Goal: Information Seeking & Learning: Learn about a topic

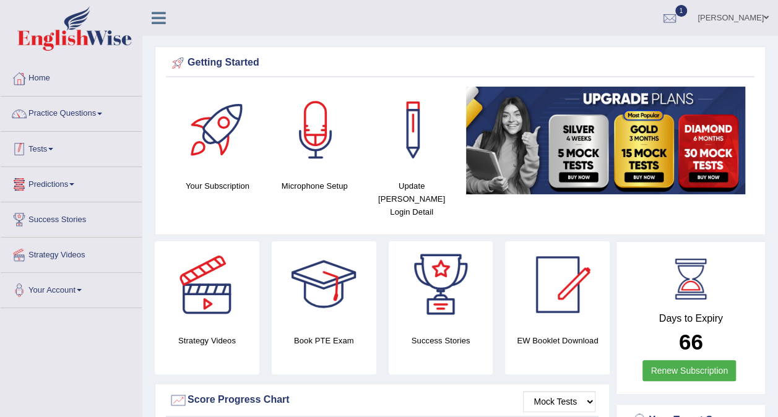
click at [79, 159] on link "Tests" at bounding box center [71, 147] width 141 height 31
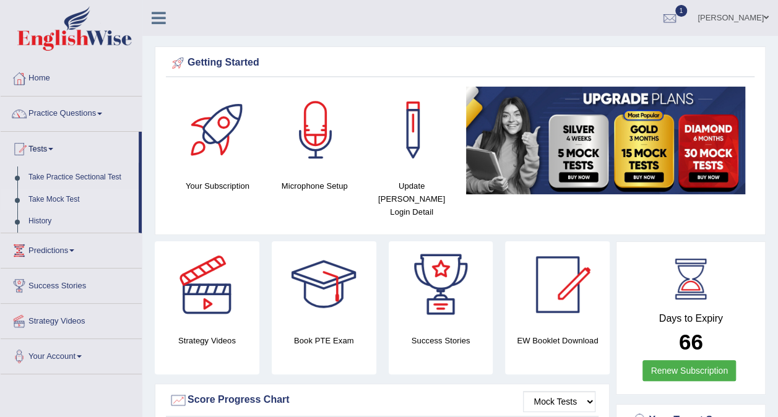
click at [66, 198] on link "Take Mock Test" at bounding box center [81, 200] width 116 height 22
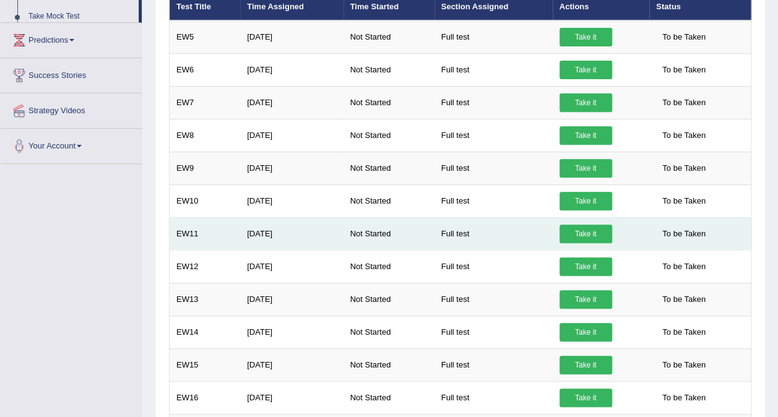
scroll to position [186, 0]
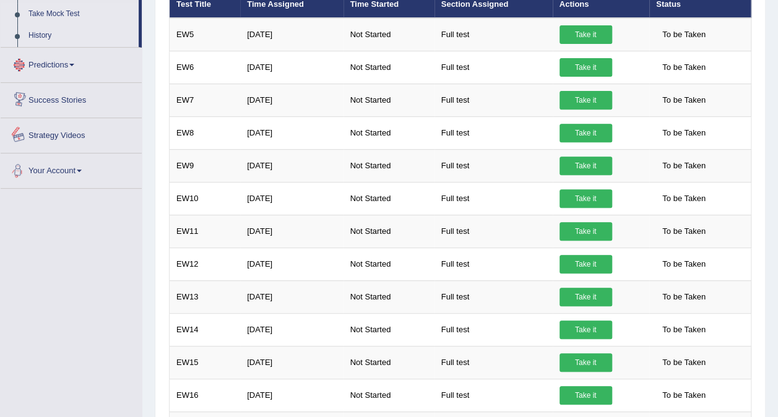
click at [46, 37] on link "History" at bounding box center [81, 36] width 116 height 22
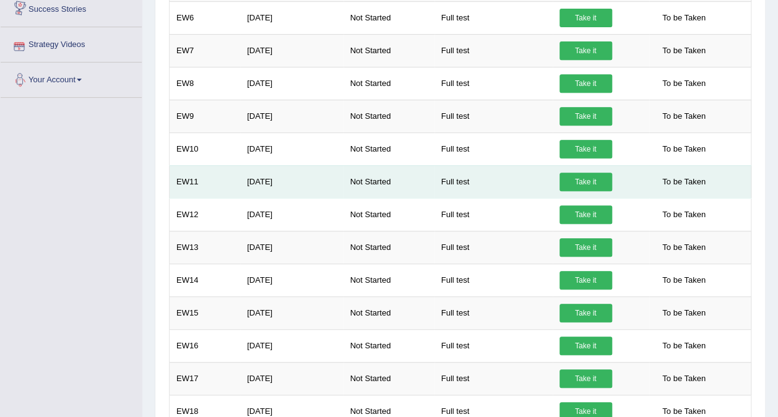
scroll to position [251, 0]
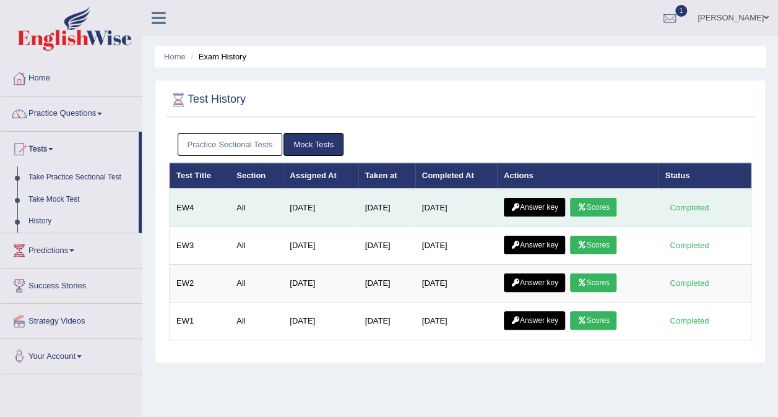
click at [557, 211] on link "Answer key" at bounding box center [534, 207] width 61 height 19
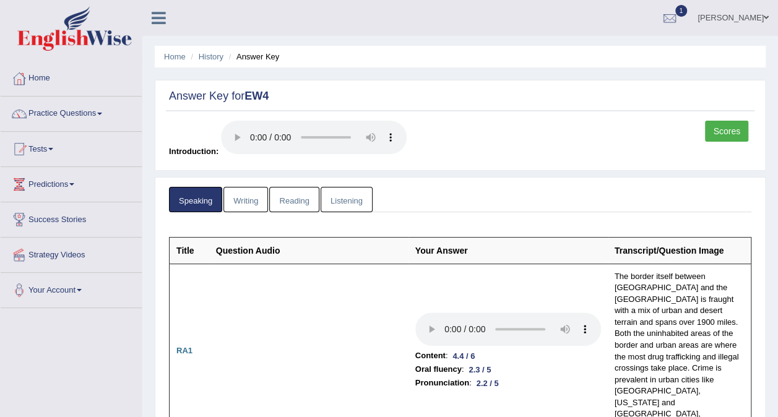
click at [253, 202] on link "Writing" at bounding box center [246, 199] width 45 height 25
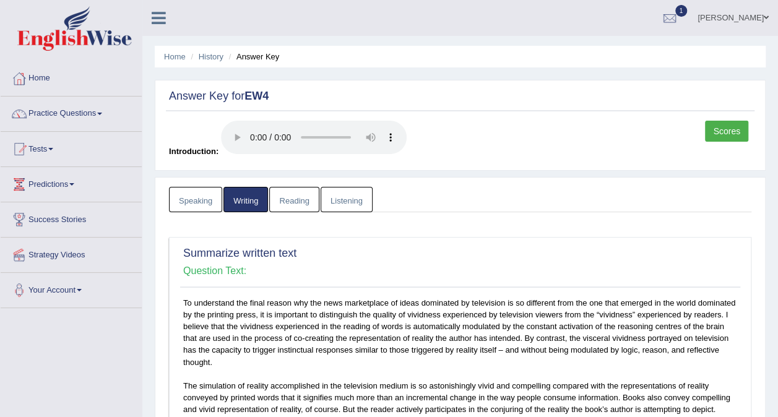
click at [295, 206] on link "Reading" at bounding box center [294, 199] width 50 height 25
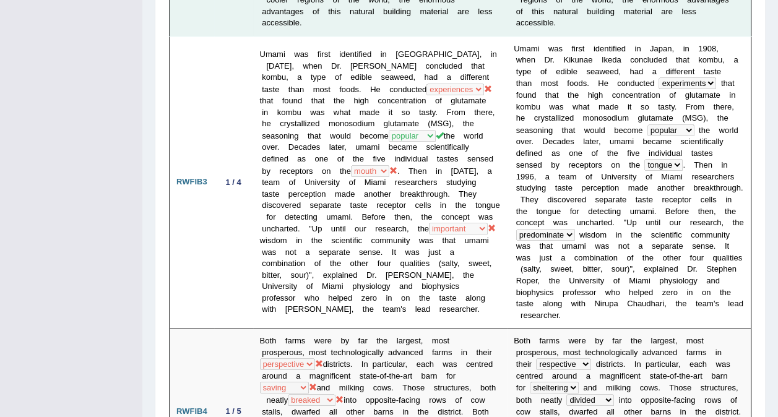
scroll to position [489, 0]
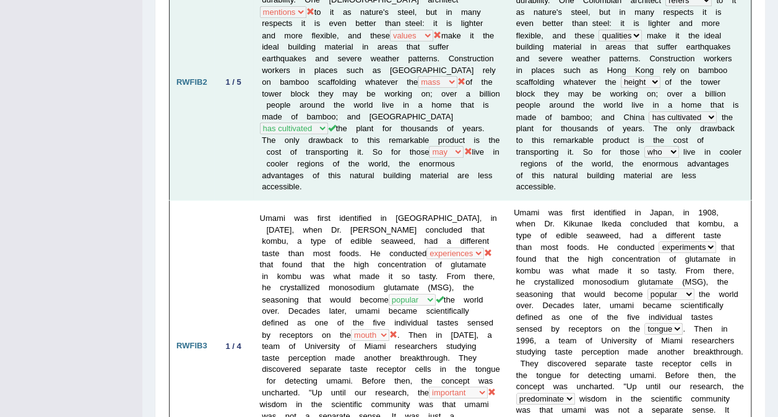
click at [674, 44] on b "r" at bounding box center [675, 46] width 2 height 9
click at [668, 46] on b "f" at bounding box center [669, 46] width 2 height 9
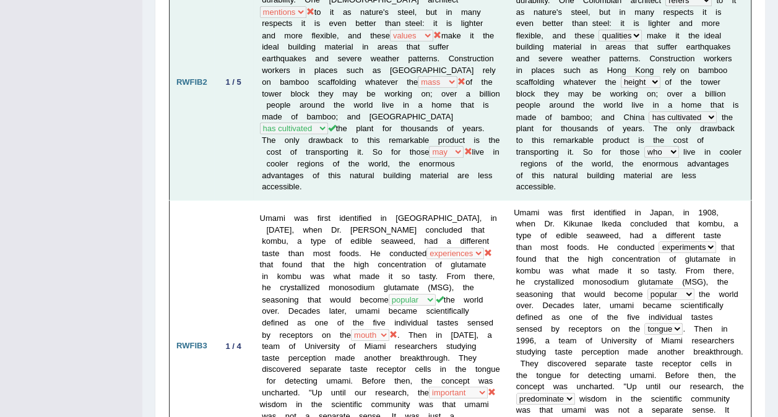
click at [641, 59] on b at bounding box center [643, 58] width 4 height 9
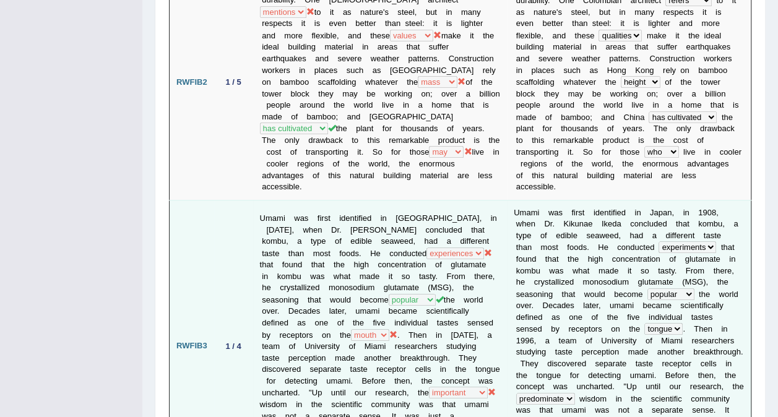
drag, startPoint x: 531, startPoint y: 64, endPoint x: 360, endPoint y: 211, distance: 225.4
click at [359, 211] on td "Umami was first identified in Japan, in 1908, when Dr. Kikunae Ikeda concluded …" at bounding box center [380, 346] width 254 height 293
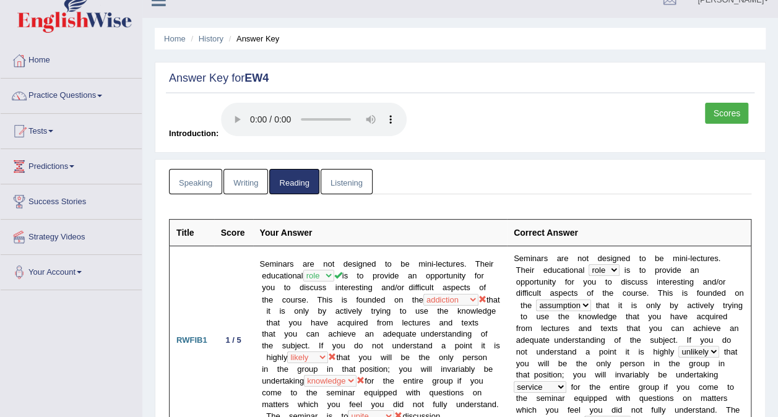
scroll to position [0, 0]
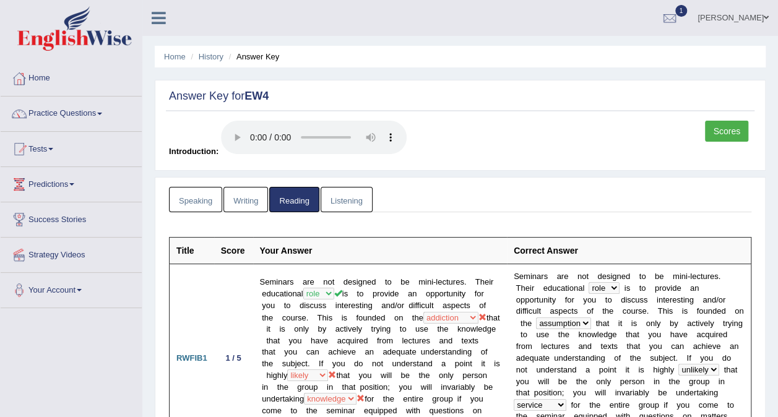
click at [338, 204] on link "Listening" at bounding box center [347, 199] width 52 height 25
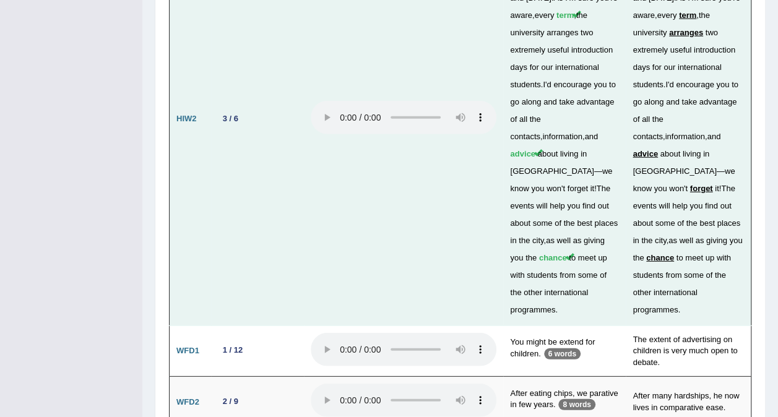
scroll to position [4155, 0]
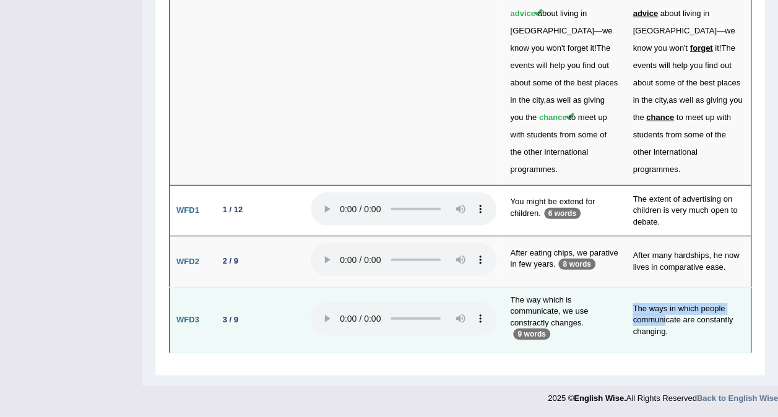
drag, startPoint x: 575, startPoint y: 333, endPoint x: 686, endPoint y: 318, distance: 111.8
click at [686, 318] on tr "WFD3 3 / 9 The way which is communicate, we use constractly changes. 9 words Th…" at bounding box center [461, 320] width 582 height 66
drag, startPoint x: 686, startPoint y: 318, endPoint x: 731, endPoint y: 311, distance: 45.7
click at [731, 311] on td "The ways in which people communicate are constantly changing." at bounding box center [688, 320] width 125 height 66
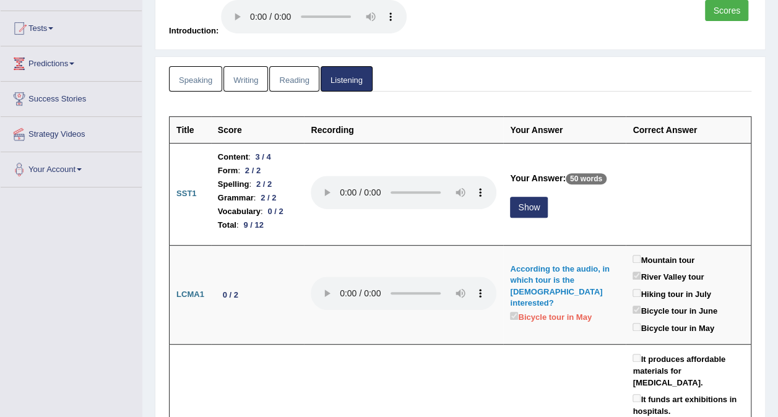
scroll to position [0, 0]
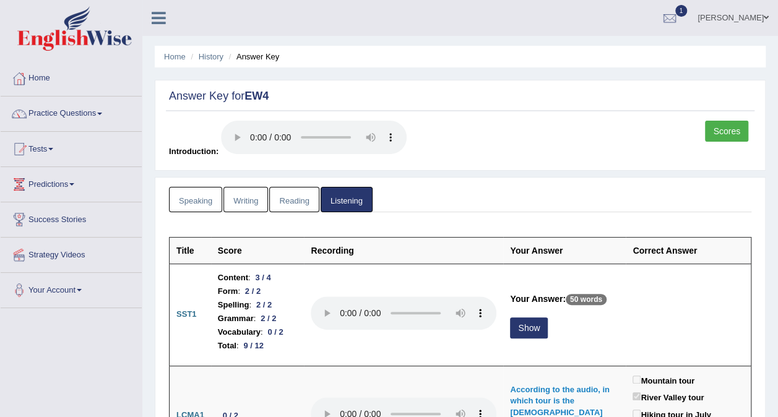
click at [186, 202] on link "Speaking" at bounding box center [195, 199] width 53 height 25
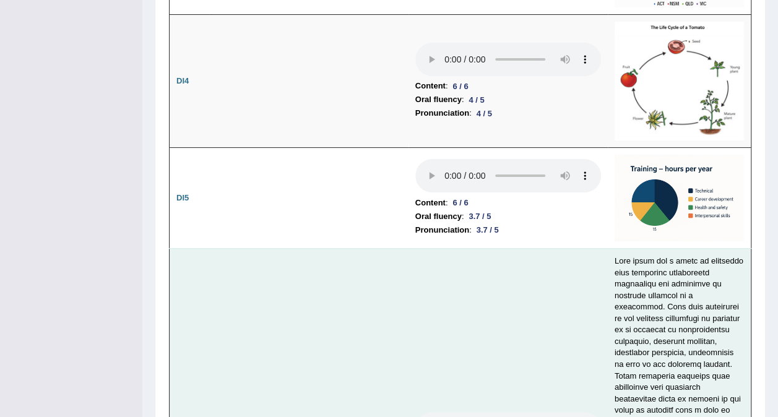
scroll to position [2415, 0]
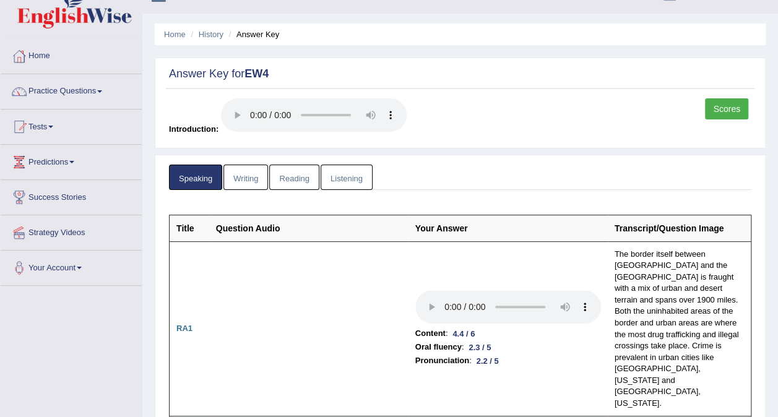
scroll to position [0, 0]
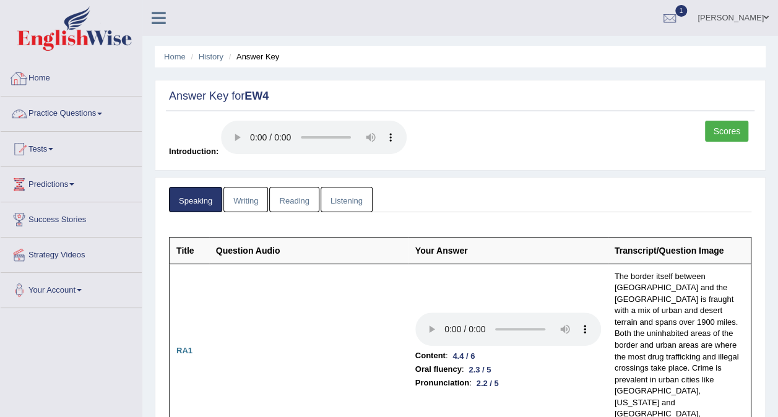
click at [71, 111] on link "Practice Questions" at bounding box center [71, 112] width 141 height 31
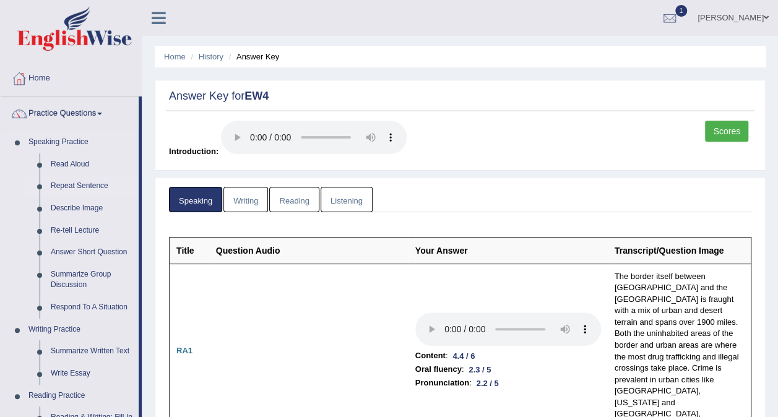
click at [98, 186] on link "Repeat Sentence" at bounding box center [92, 186] width 94 height 22
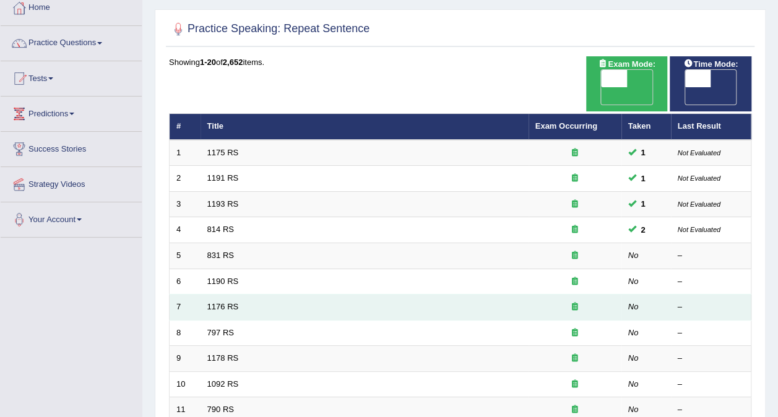
scroll to position [186, 0]
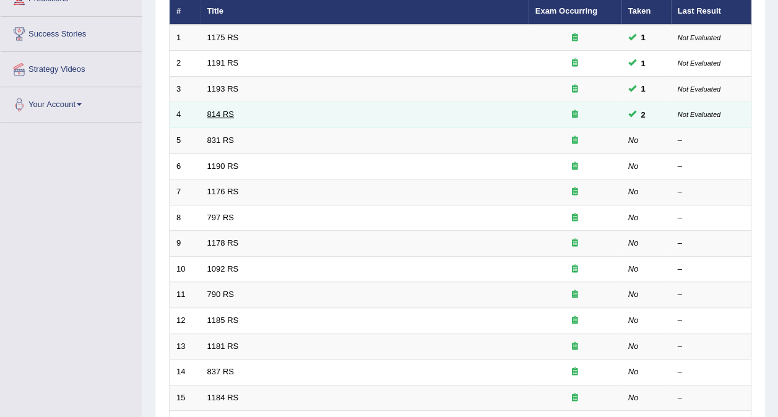
click at [219, 110] on link "814 RS" at bounding box center [220, 114] width 27 height 9
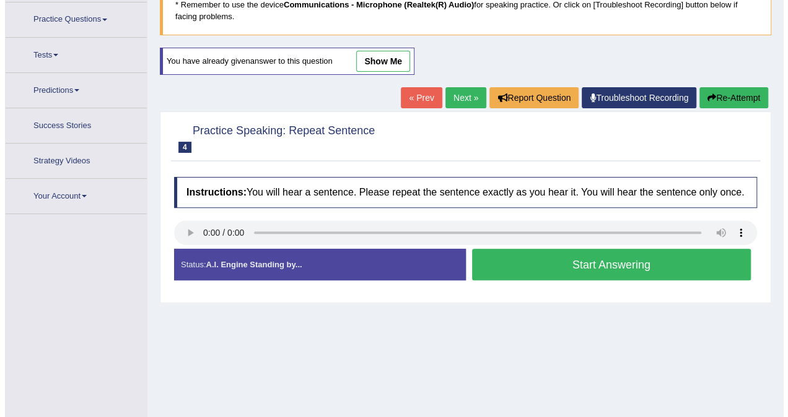
scroll to position [126, 0]
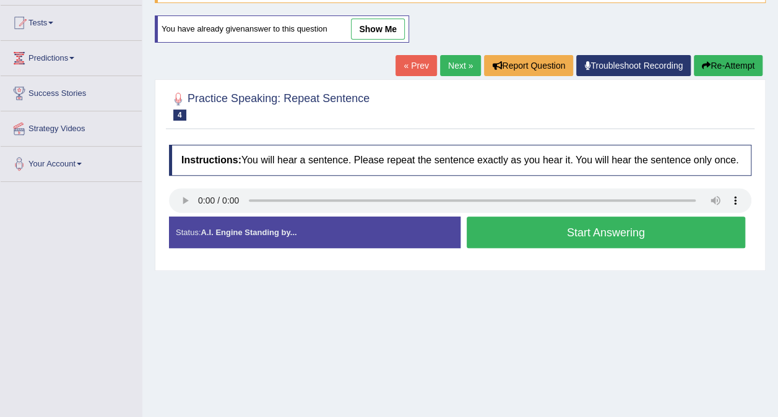
click at [564, 233] on button "Start Answering" at bounding box center [606, 233] width 279 height 32
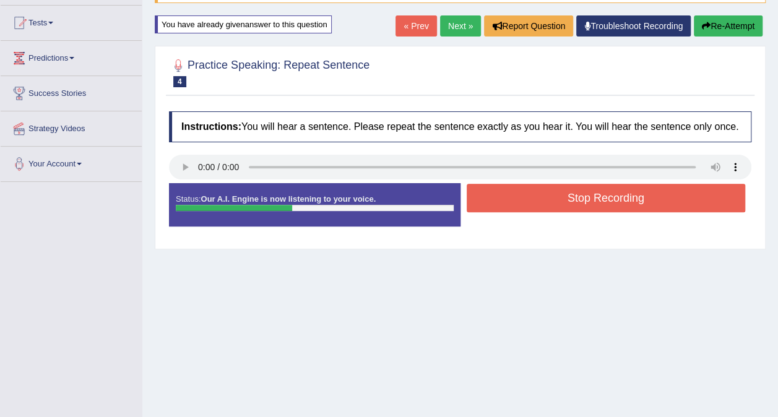
click at [603, 203] on button "Stop Recording" at bounding box center [606, 198] width 279 height 28
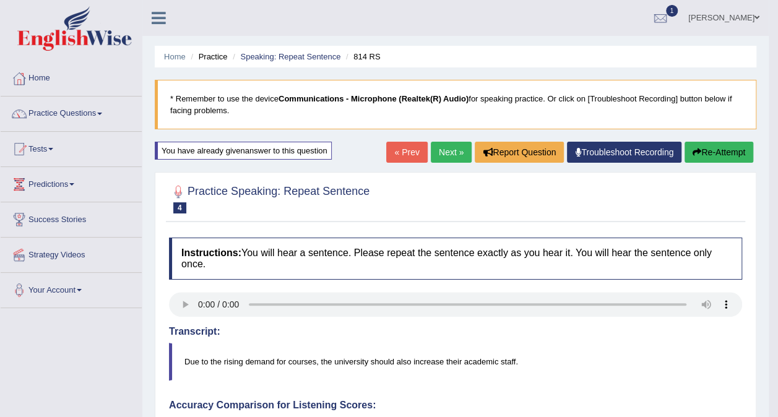
scroll to position [0, 0]
click at [90, 114] on link "Practice Questions" at bounding box center [71, 112] width 141 height 31
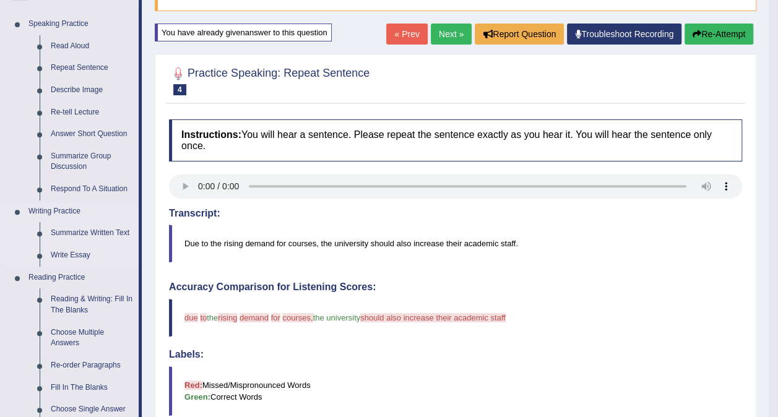
scroll to position [124, 0]
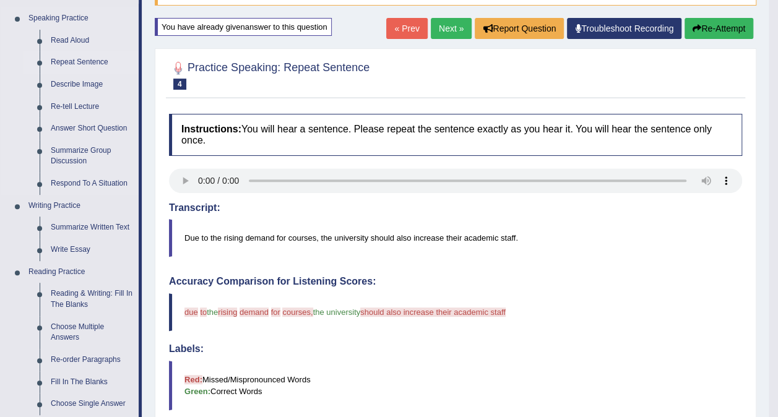
click at [85, 61] on link "Repeat Sentence" at bounding box center [92, 62] width 94 height 22
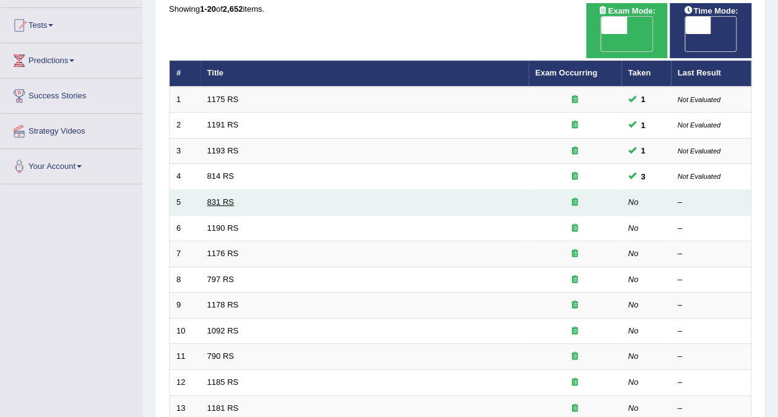
click at [229, 198] on link "831 RS" at bounding box center [220, 202] width 27 height 9
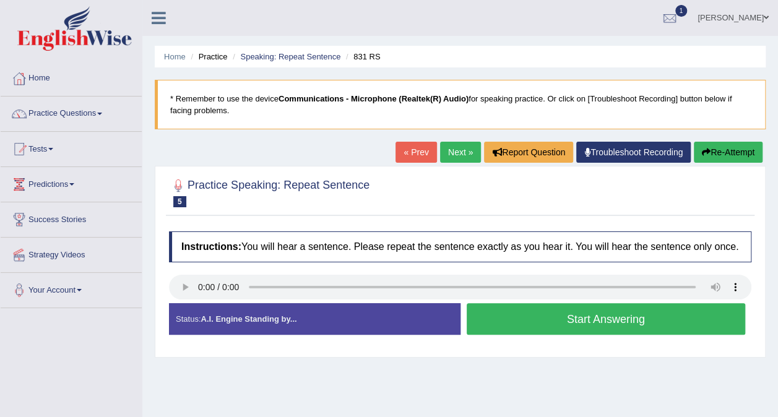
click at [489, 320] on button "Start Answering" at bounding box center [606, 319] width 279 height 32
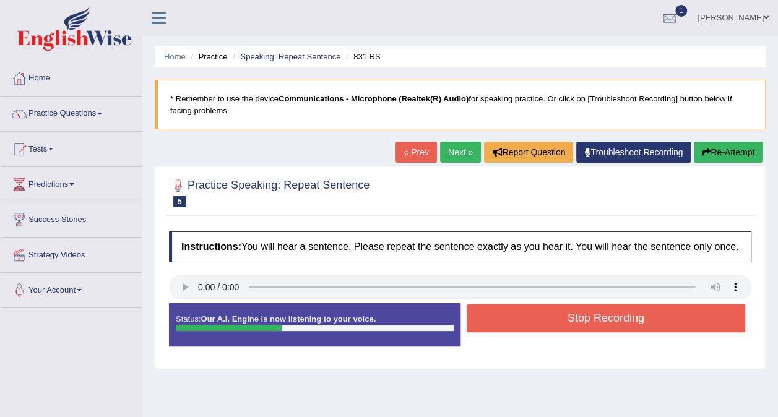
click at [536, 322] on button "Stop Recording" at bounding box center [606, 318] width 279 height 28
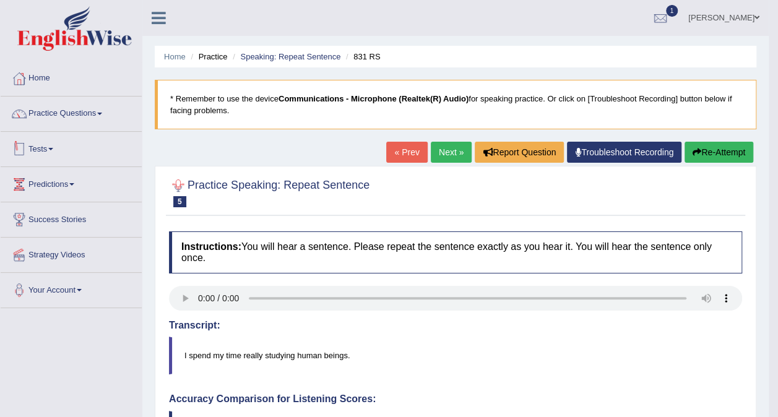
click at [76, 144] on link "Tests" at bounding box center [71, 147] width 141 height 31
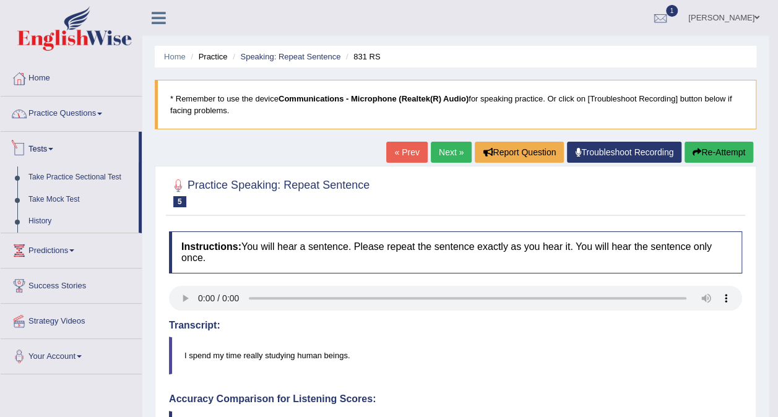
click at [103, 115] on link "Practice Questions" at bounding box center [71, 112] width 141 height 31
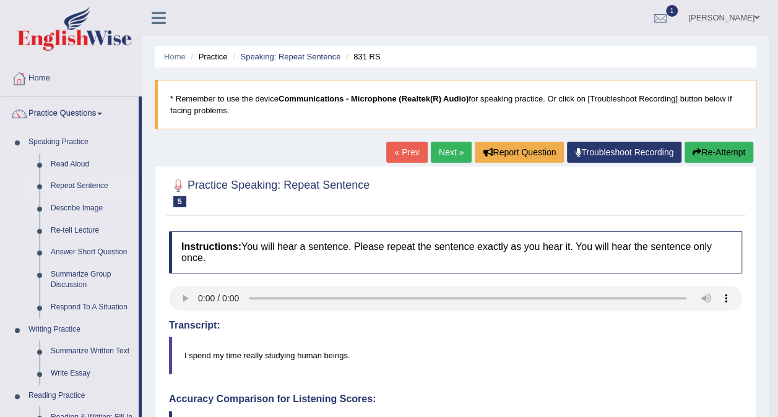
click at [85, 187] on link "Repeat Sentence" at bounding box center [92, 186] width 94 height 22
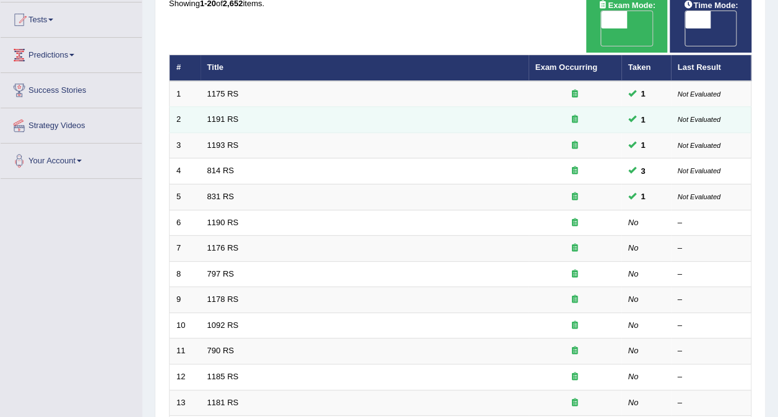
scroll to position [186, 0]
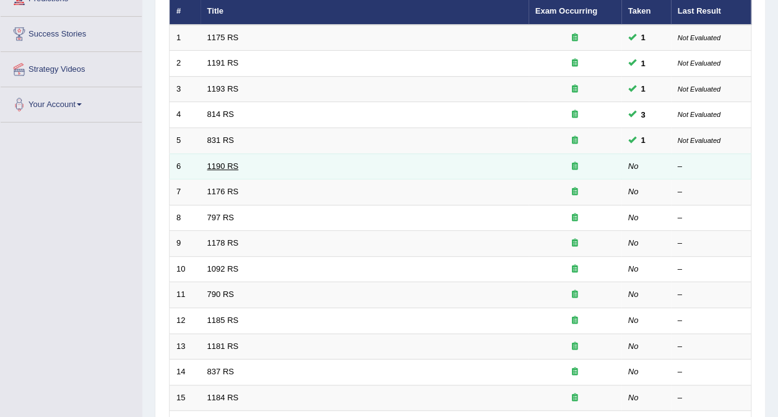
click at [225, 162] on link "1190 RS" at bounding box center [223, 166] width 32 height 9
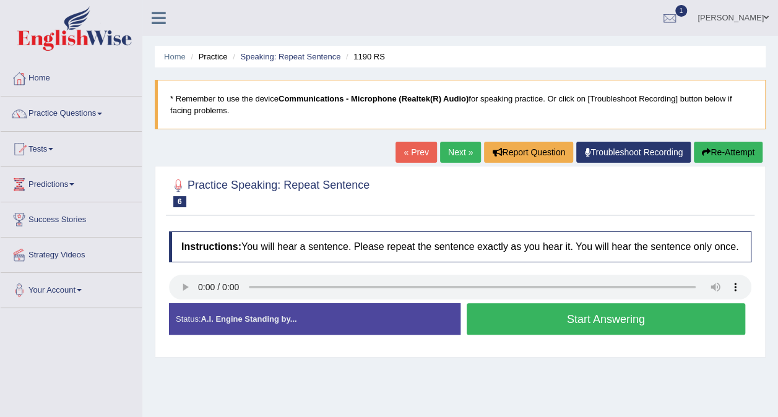
click at [537, 320] on button "Start Answering" at bounding box center [606, 319] width 279 height 32
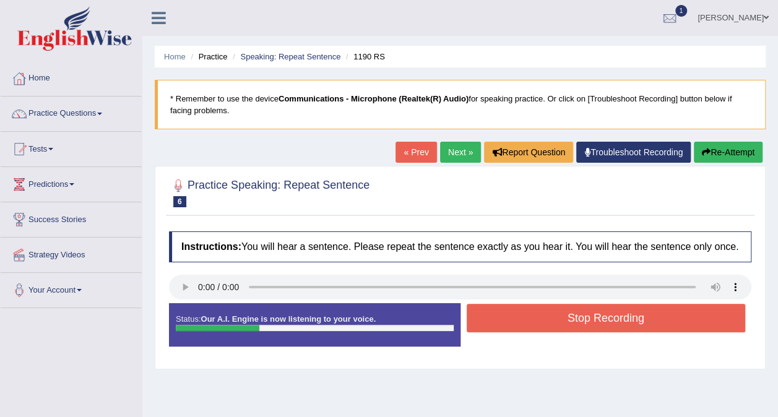
click at [551, 322] on button "Stop Recording" at bounding box center [606, 318] width 279 height 28
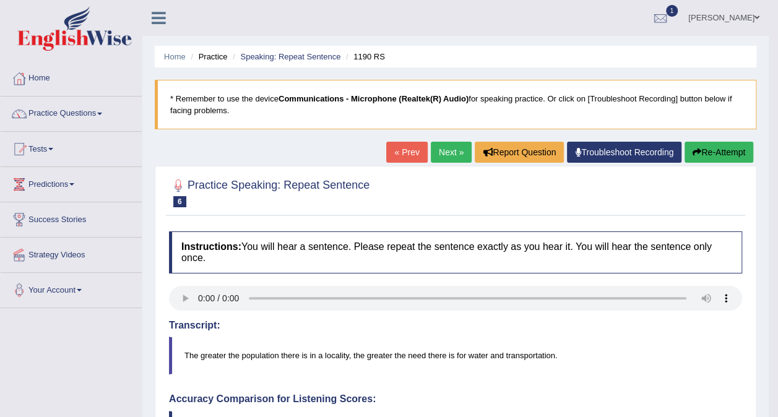
click at [708, 151] on button "Re-Attempt" at bounding box center [719, 152] width 69 height 21
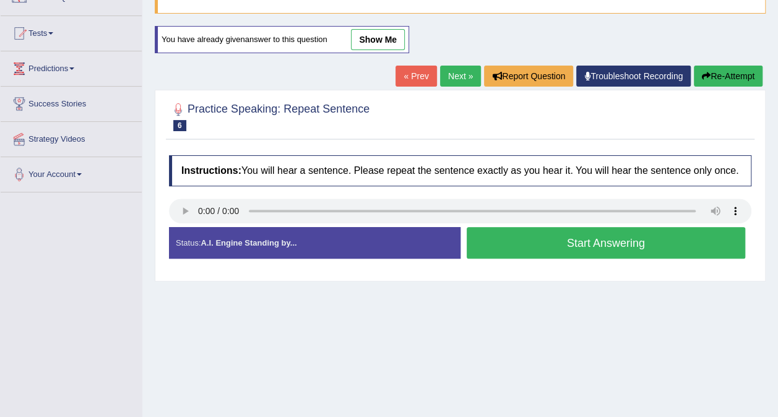
scroll to position [186, 0]
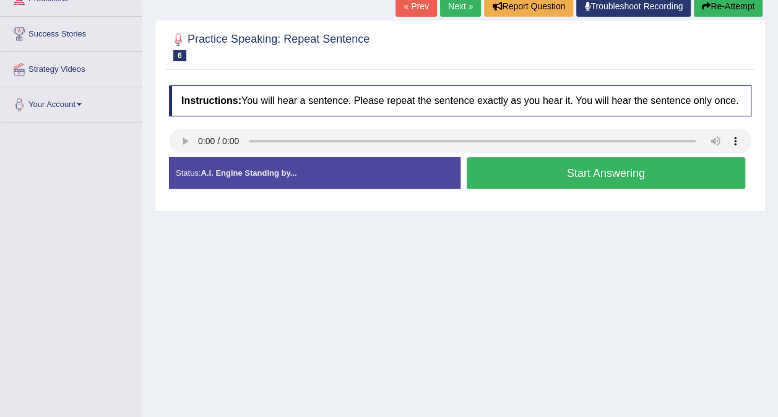
click at [513, 167] on button "Start Answering" at bounding box center [606, 173] width 279 height 32
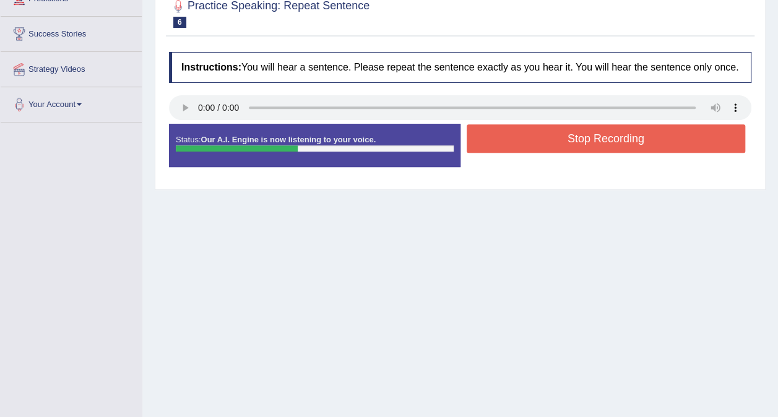
click at [506, 135] on button "Stop Recording" at bounding box center [606, 138] width 279 height 28
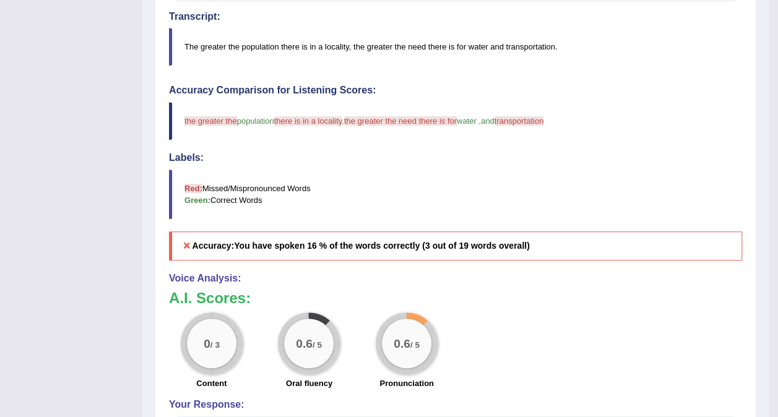
scroll to position [124, 0]
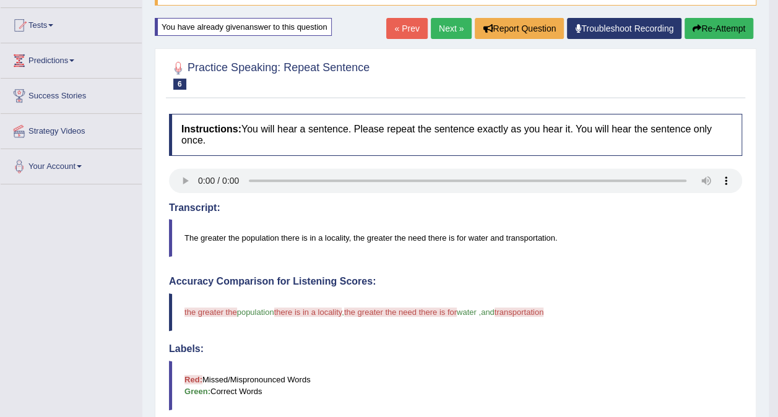
click at [704, 28] on button "Re-Attempt" at bounding box center [719, 28] width 69 height 21
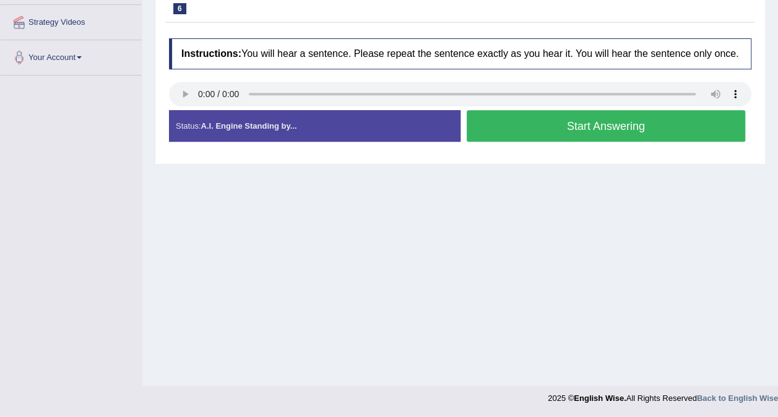
click at [516, 137] on button "Start Answering" at bounding box center [606, 126] width 279 height 32
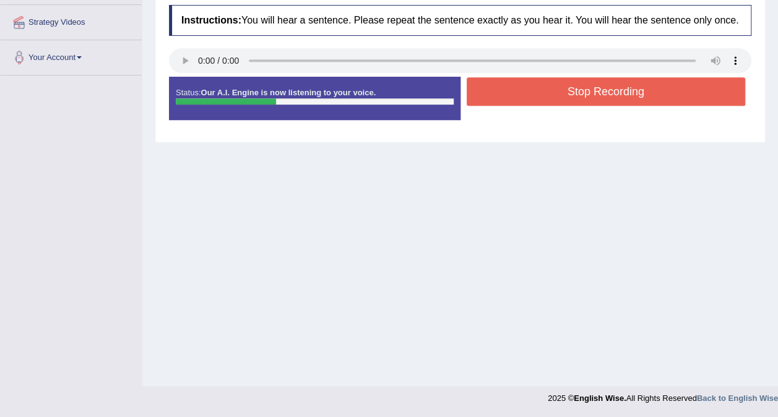
click at [540, 93] on button "Stop Recording" at bounding box center [606, 91] width 279 height 28
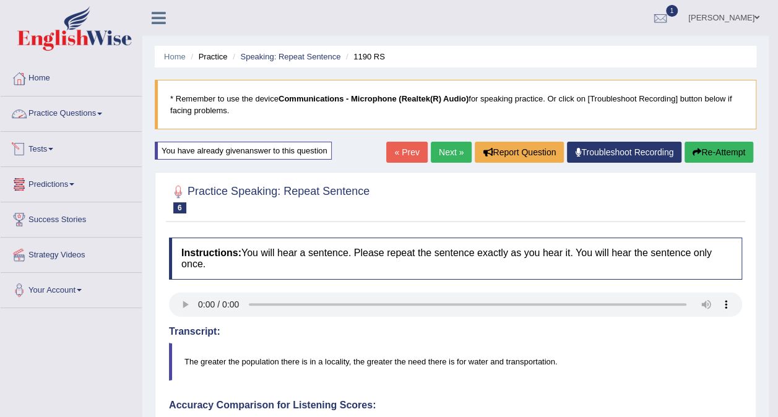
click at [74, 146] on link "Tests" at bounding box center [71, 147] width 141 height 31
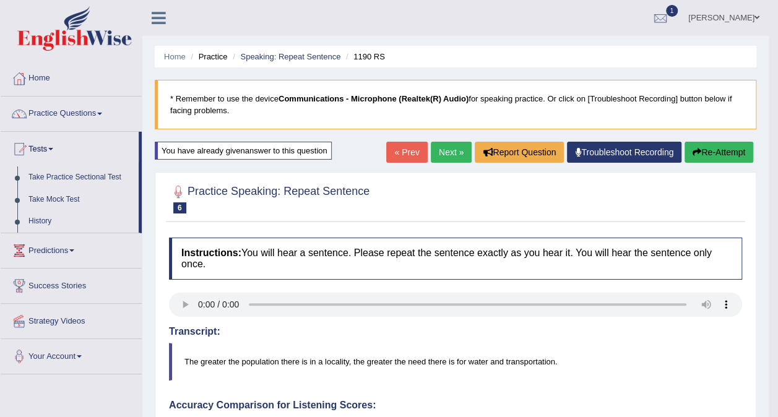
click at [94, 124] on link "Practice Questions" at bounding box center [71, 112] width 141 height 31
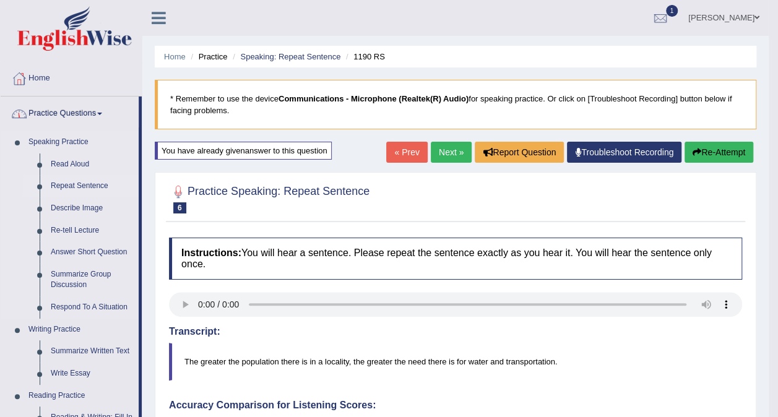
click at [84, 180] on link "Repeat Sentence" at bounding box center [92, 186] width 94 height 22
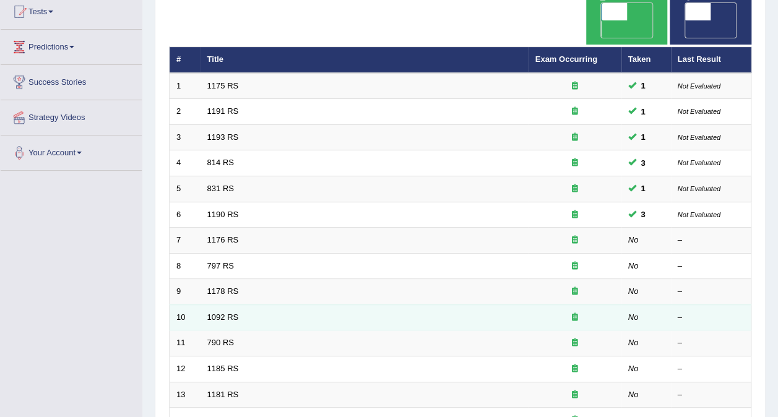
scroll to position [186, 0]
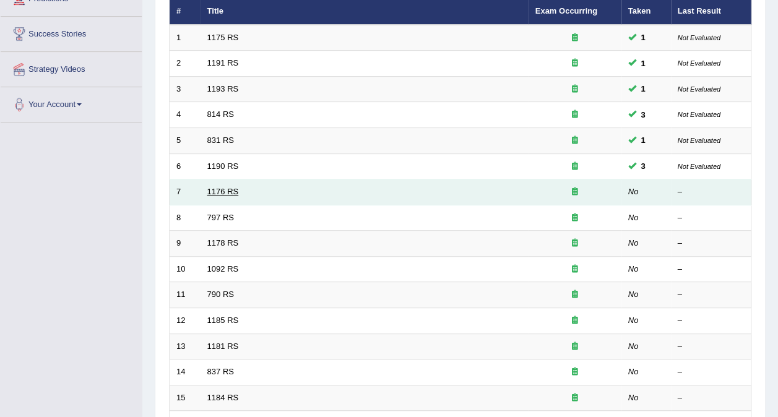
click at [228, 187] on link "1176 RS" at bounding box center [223, 191] width 32 height 9
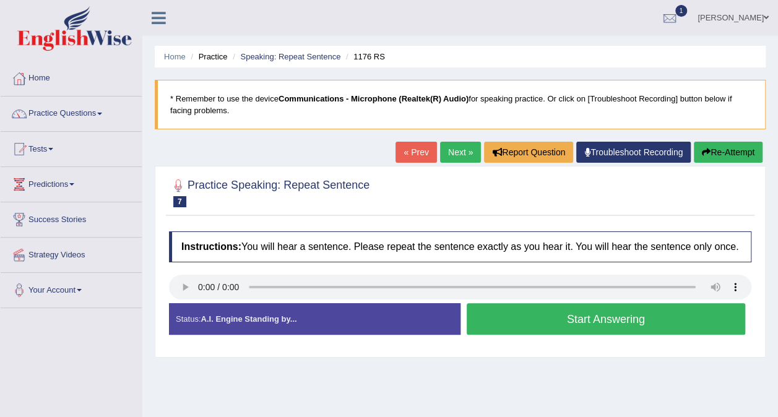
click at [495, 318] on button "Start Answering" at bounding box center [606, 319] width 279 height 32
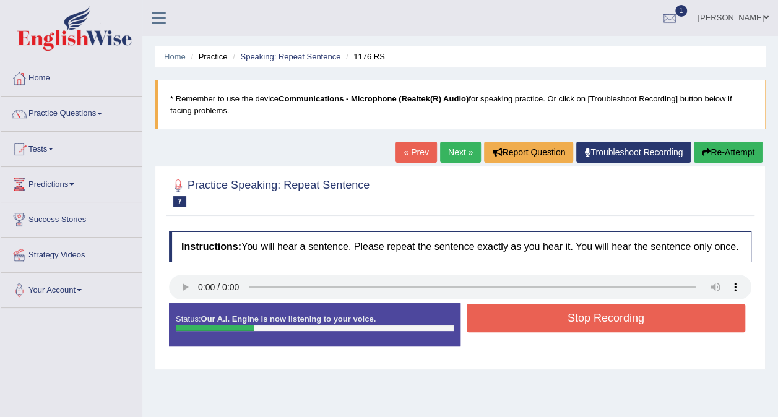
click at [504, 318] on button "Stop Recording" at bounding box center [606, 318] width 279 height 28
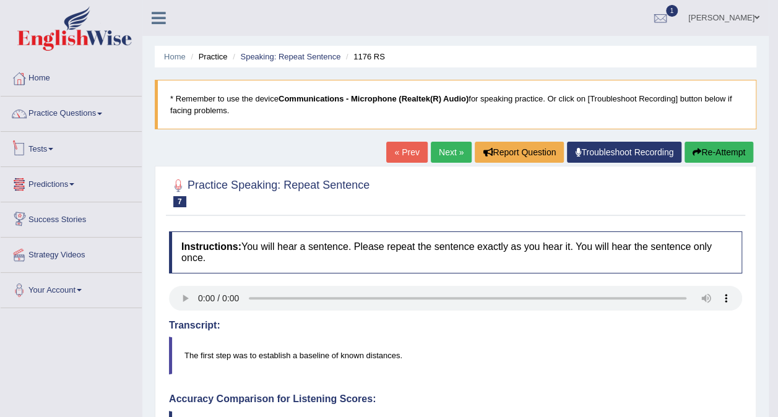
click at [55, 150] on link "Tests" at bounding box center [71, 147] width 141 height 31
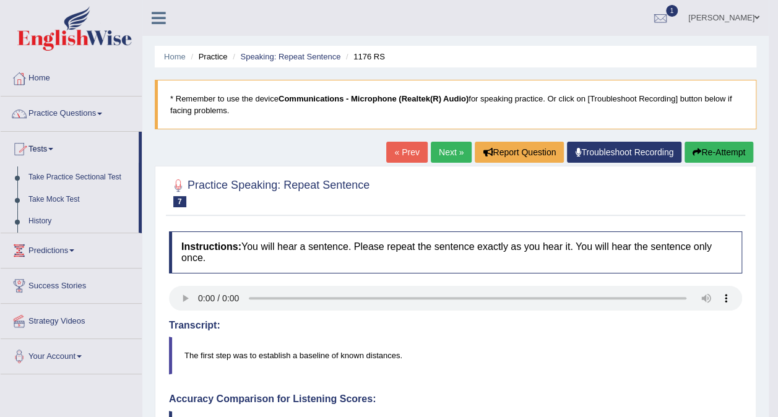
click at [105, 117] on link "Practice Questions" at bounding box center [71, 112] width 141 height 31
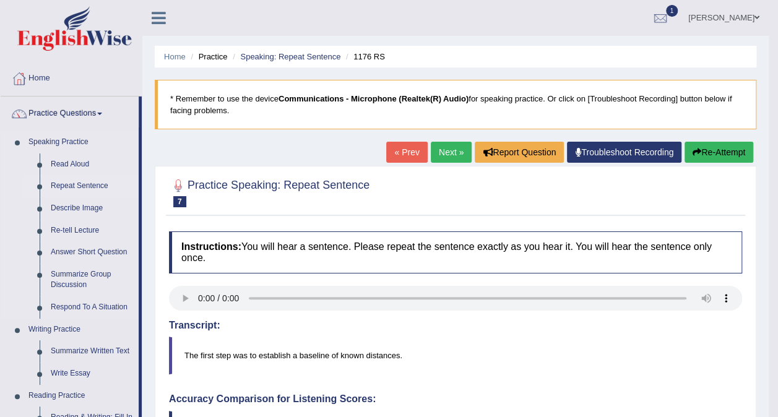
click at [94, 186] on link "Repeat Sentence" at bounding box center [92, 186] width 94 height 22
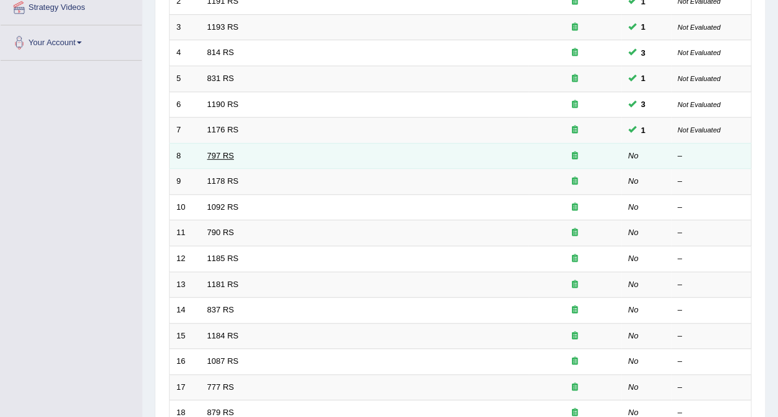
click at [219, 151] on link "797 RS" at bounding box center [220, 155] width 27 height 9
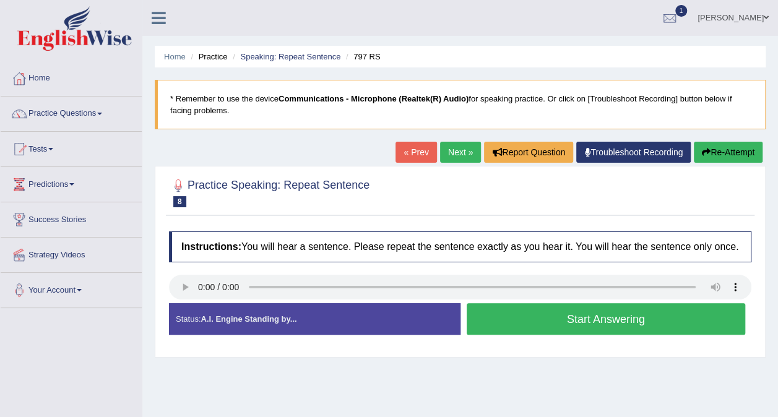
click at [505, 319] on button "Start Answering" at bounding box center [606, 319] width 279 height 32
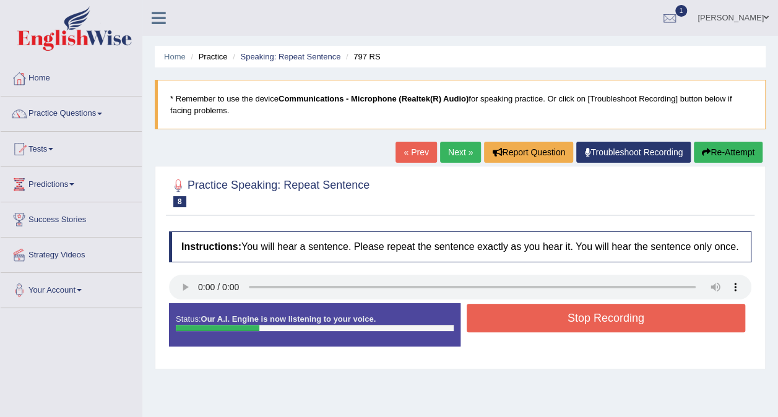
click at [526, 320] on button "Stop Recording" at bounding box center [606, 318] width 279 height 28
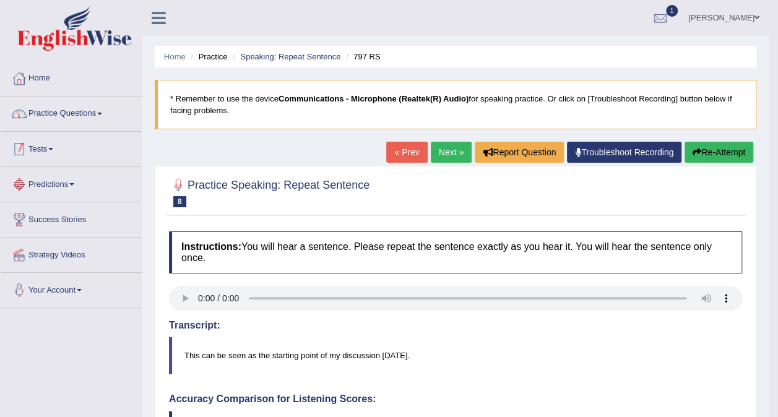
click at [65, 111] on link "Practice Questions" at bounding box center [71, 112] width 141 height 31
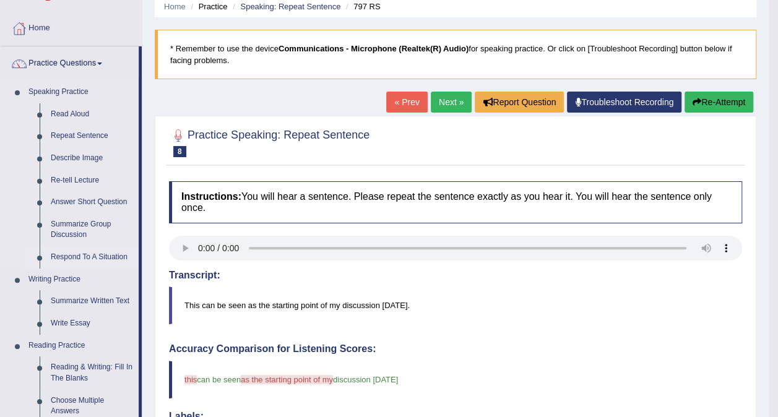
scroll to position [62, 0]
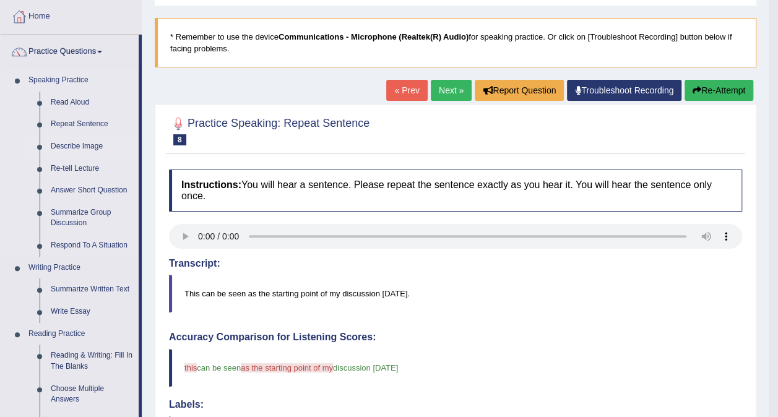
click at [83, 147] on link "Describe Image" at bounding box center [92, 147] width 94 height 22
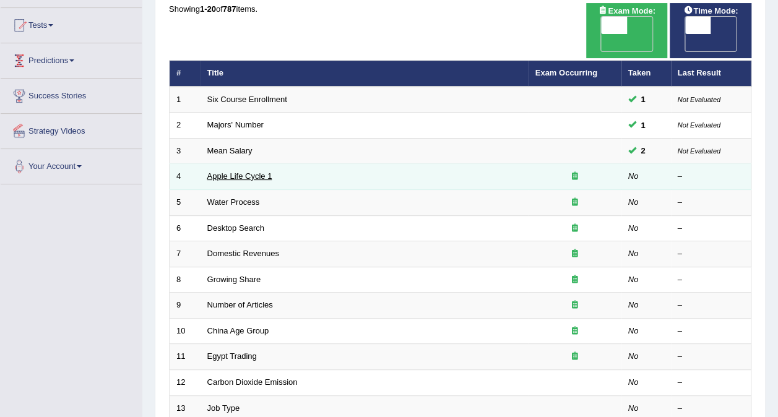
click at [235, 172] on link "Apple Life Cycle 1" at bounding box center [239, 176] width 65 height 9
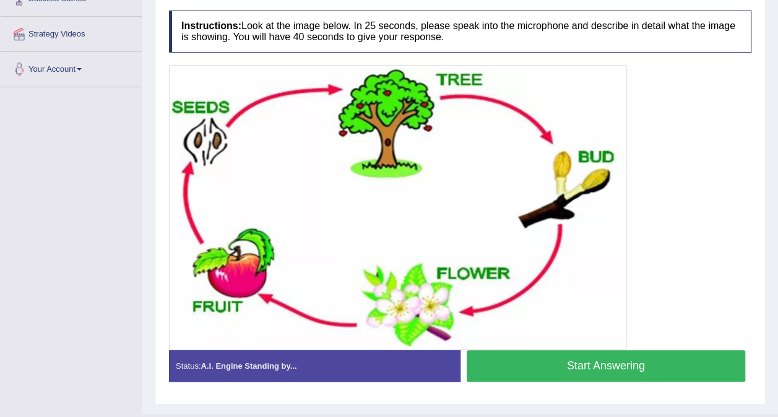
scroll to position [246, 0]
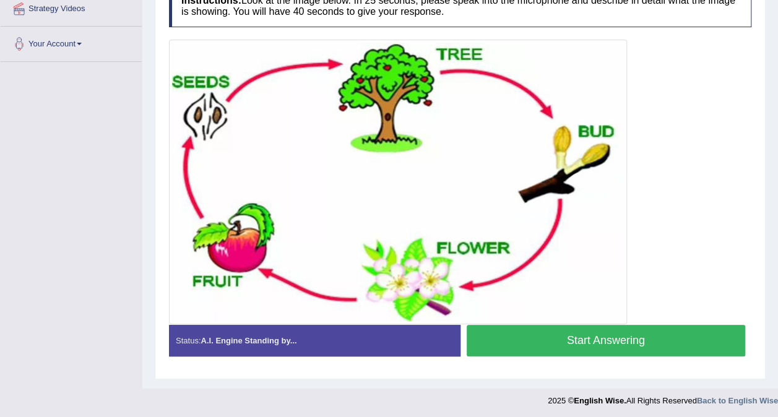
click at [573, 341] on button "Start Answering" at bounding box center [606, 341] width 279 height 32
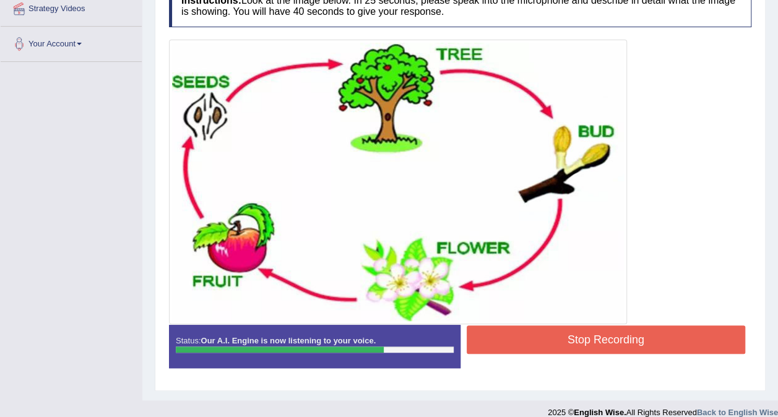
click at [583, 336] on button "Stop Recording" at bounding box center [606, 340] width 279 height 28
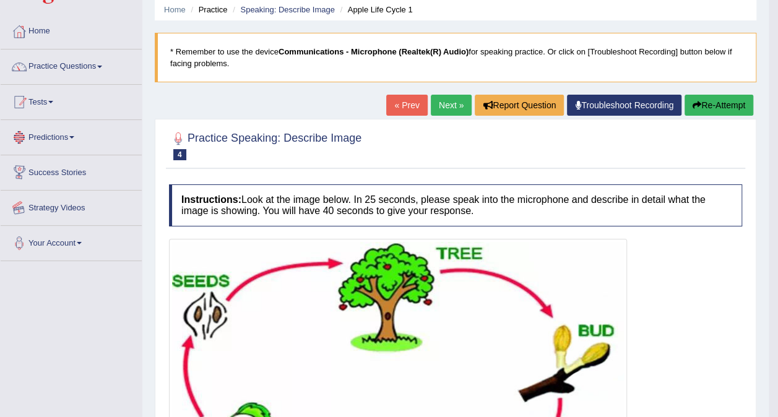
scroll to position [0, 0]
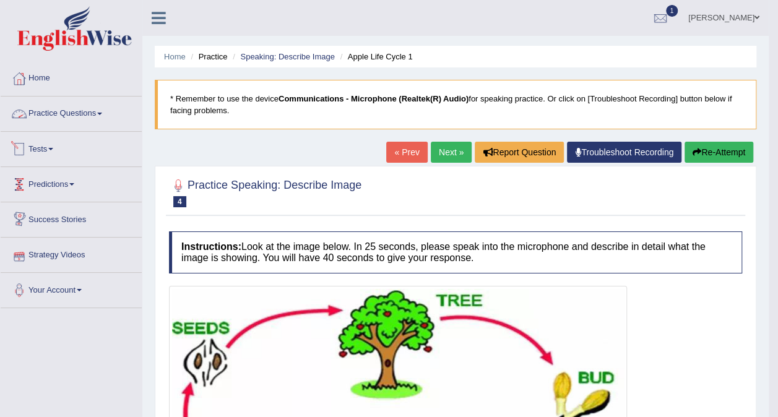
click at [111, 115] on link "Practice Questions" at bounding box center [71, 112] width 141 height 31
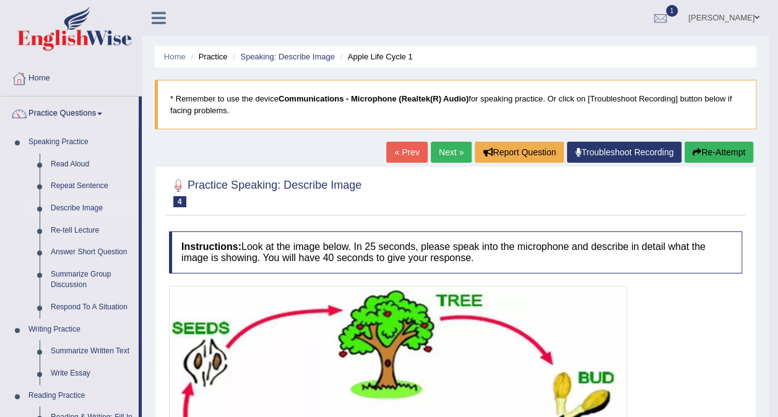
click at [84, 207] on link "Describe Image" at bounding box center [92, 209] width 94 height 22
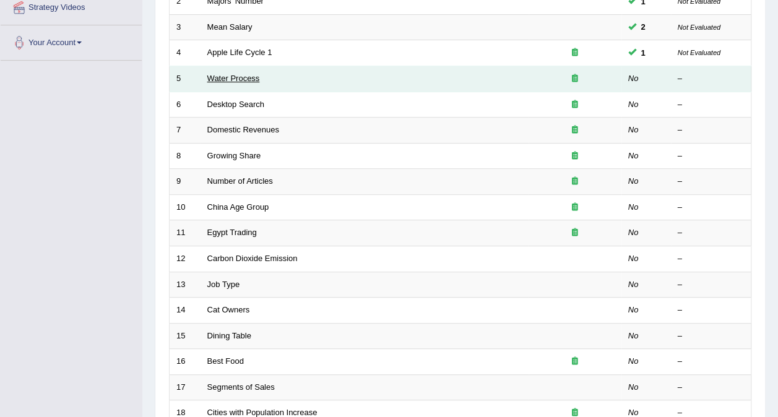
click at [248, 74] on link "Water Process" at bounding box center [233, 78] width 53 height 9
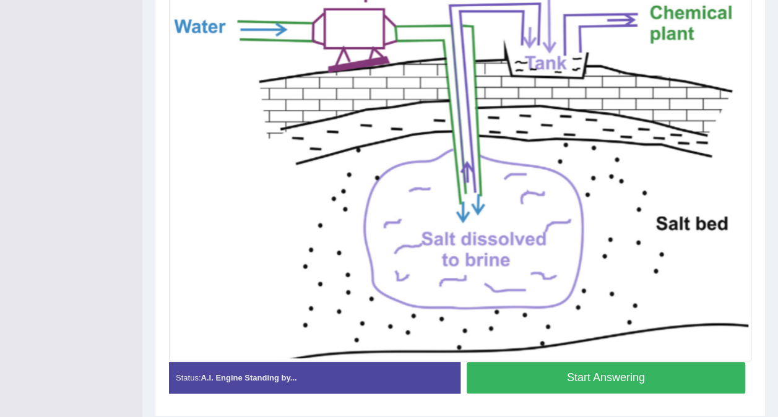
scroll to position [357, 0]
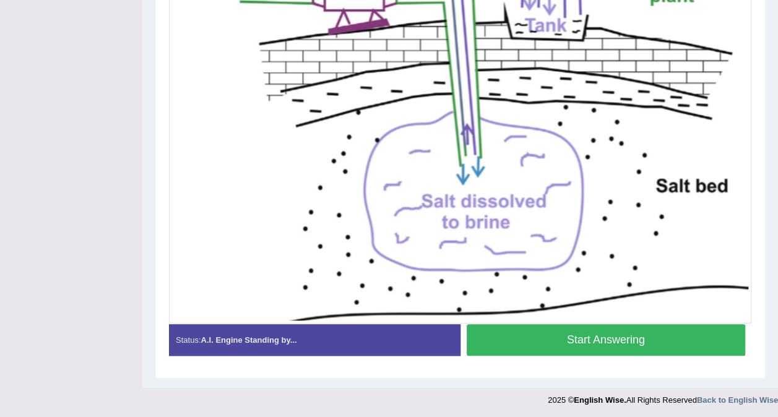
click at [570, 339] on button "Start Answering" at bounding box center [606, 340] width 279 height 32
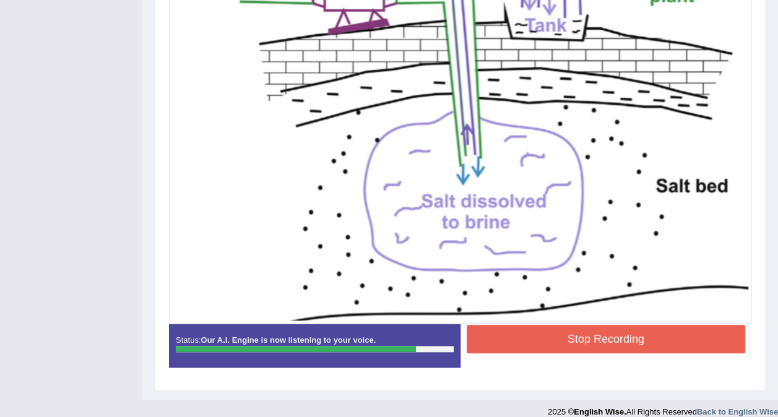
click at [549, 341] on button "Stop Recording" at bounding box center [606, 339] width 279 height 28
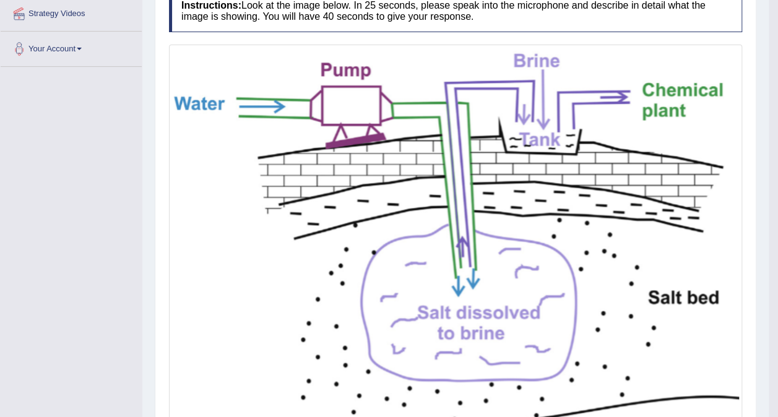
scroll to position [0, 0]
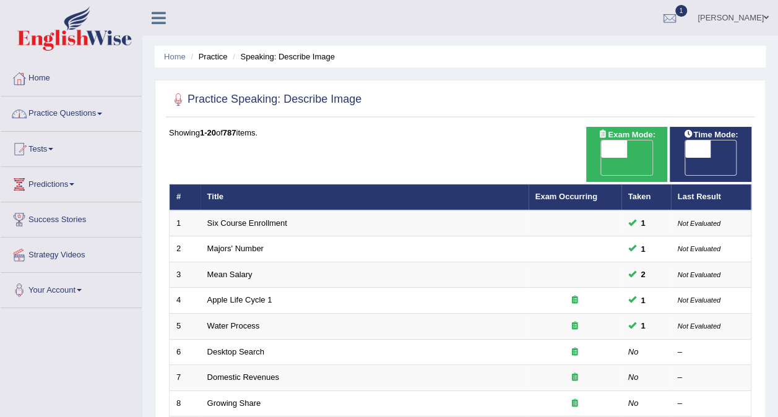
click at [101, 109] on link "Practice Questions" at bounding box center [71, 112] width 141 height 31
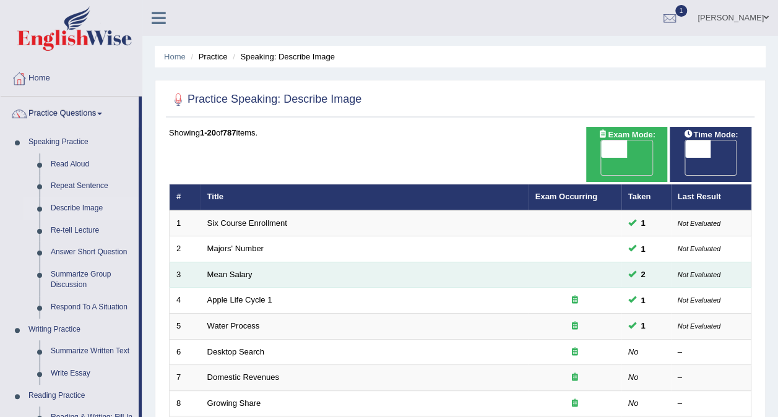
scroll to position [124, 0]
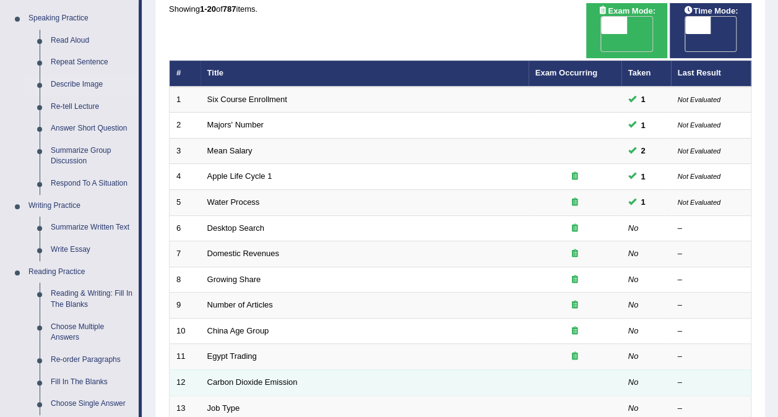
click at [299, 370] on td "Carbon Dioxide Emission" at bounding box center [365, 383] width 328 height 26
click at [305, 370] on td "Carbon Dioxide Emission" at bounding box center [365, 383] width 328 height 26
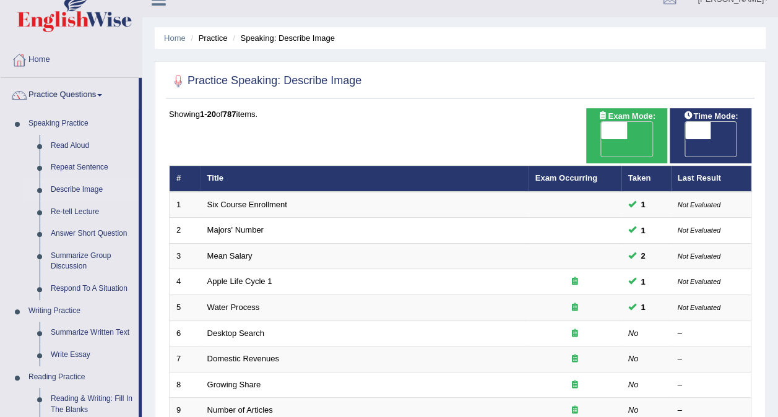
scroll to position [0, 0]
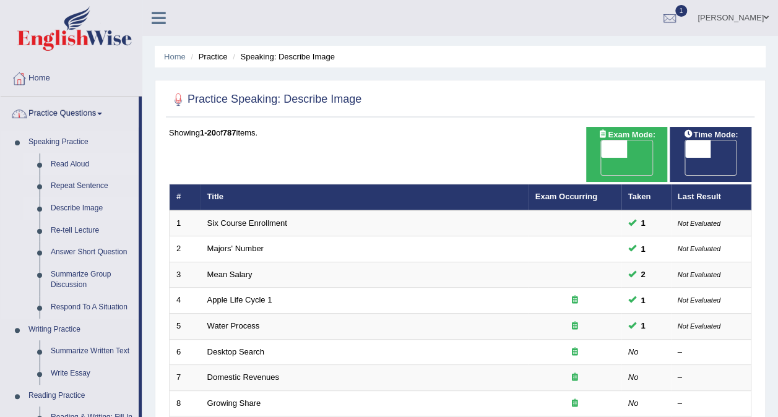
click at [79, 164] on link "Read Aloud" at bounding box center [92, 165] width 94 height 22
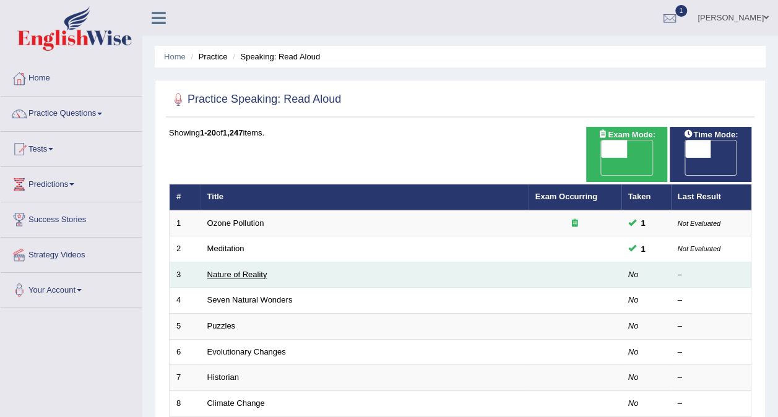
click at [250, 270] on link "Nature of Reality" at bounding box center [237, 274] width 60 height 9
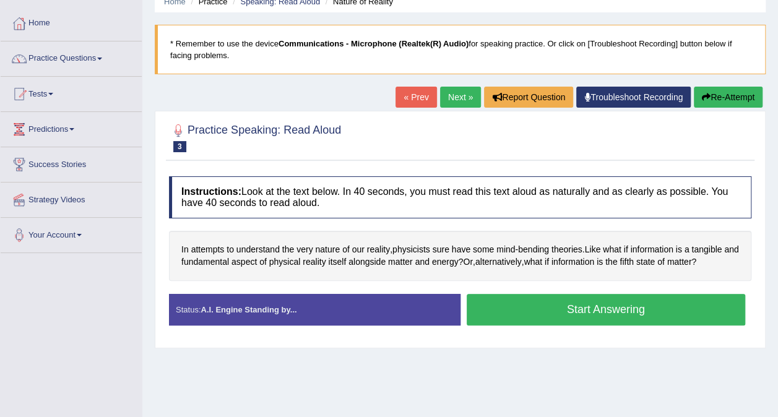
scroll to position [124, 0]
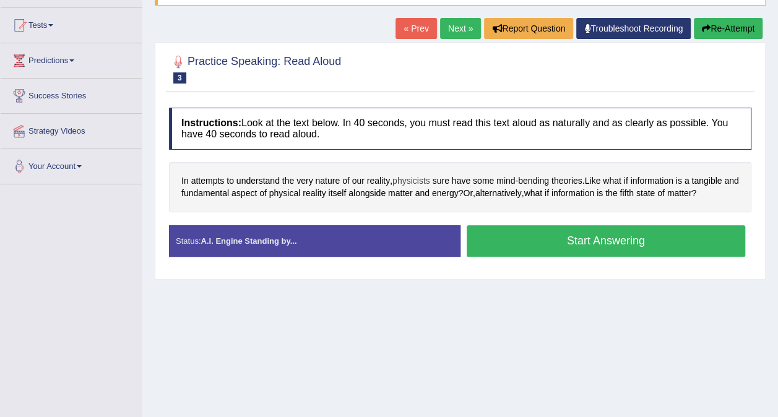
click at [414, 180] on span "physicists" at bounding box center [412, 181] width 38 height 13
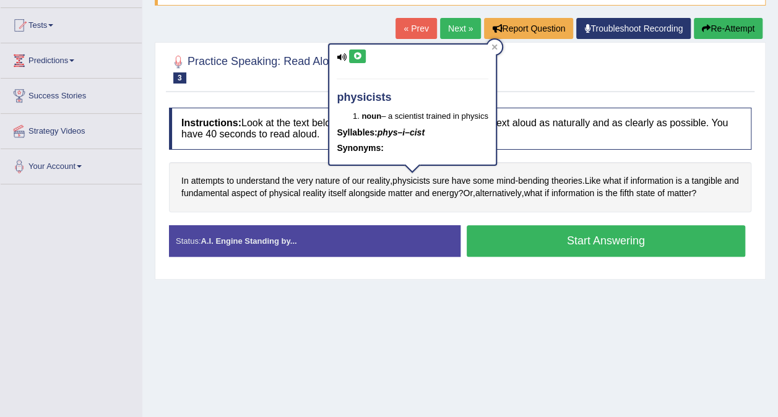
click at [342, 54] on icon at bounding box center [342, 57] width 10 height 8
click at [339, 58] on icon at bounding box center [342, 57] width 10 height 8
click at [355, 54] on icon at bounding box center [357, 56] width 9 height 7
click at [358, 58] on icon at bounding box center [357, 56] width 9 height 7
click at [357, 58] on icon at bounding box center [357, 56] width 9 height 7
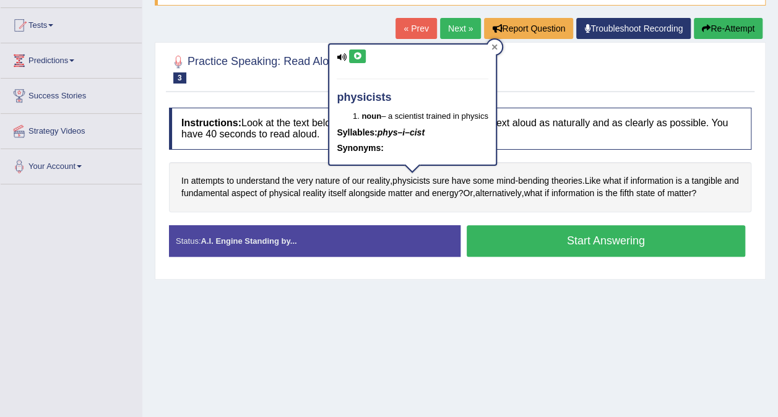
click at [495, 45] on icon at bounding box center [495, 47] width 6 height 6
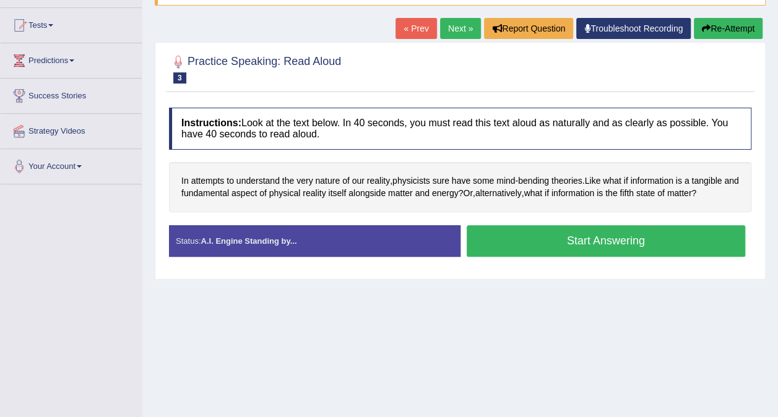
click at [674, 240] on button "Start Answering" at bounding box center [606, 241] width 279 height 32
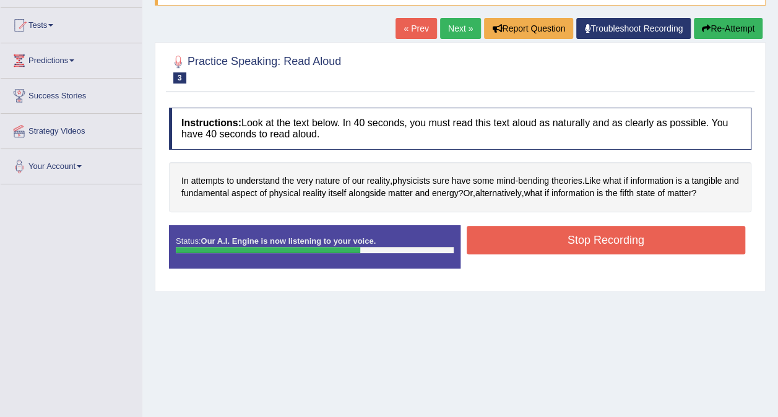
click at [600, 233] on button "Stop Recording" at bounding box center [606, 240] width 279 height 28
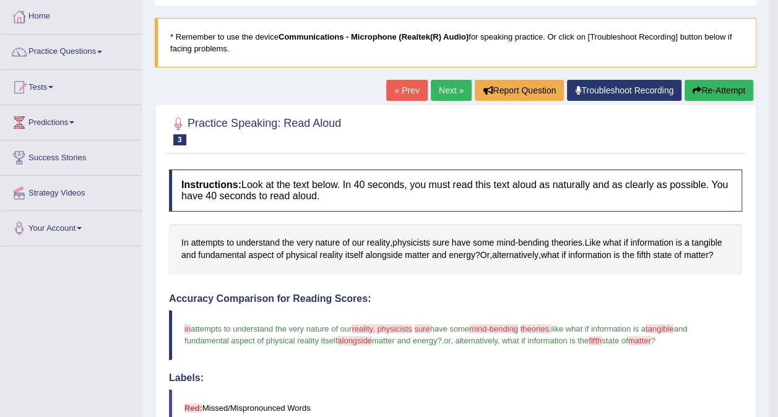
scroll to position [41, 0]
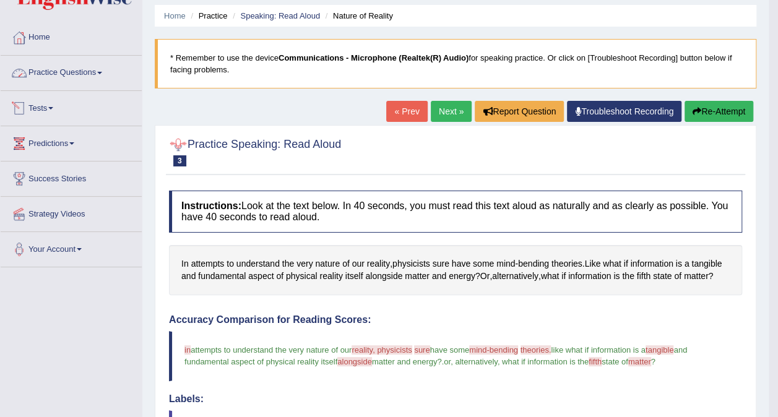
click at [67, 74] on link "Practice Questions" at bounding box center [71, 71] width 141 height 31
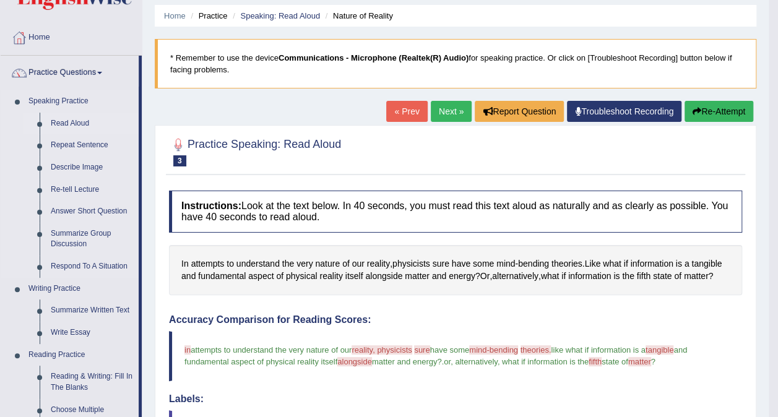
click at [78, 118] on link "Read Aloud" at bounding box center [92, 124] width 94 height 22
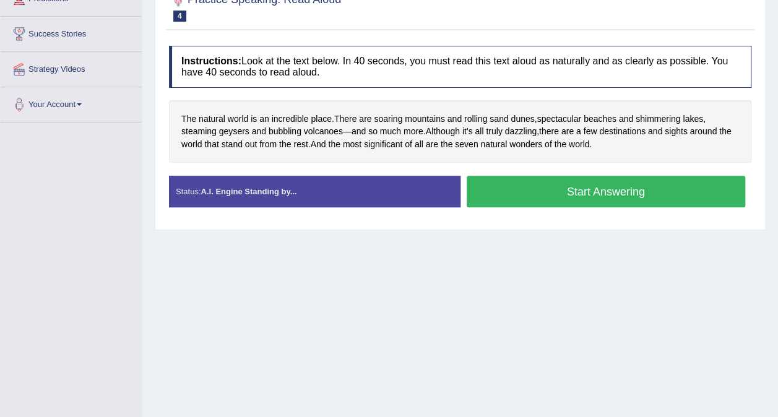
click at [636, 191] on button "Start Answering" at bounding box center [606, 192] width 279 height 32
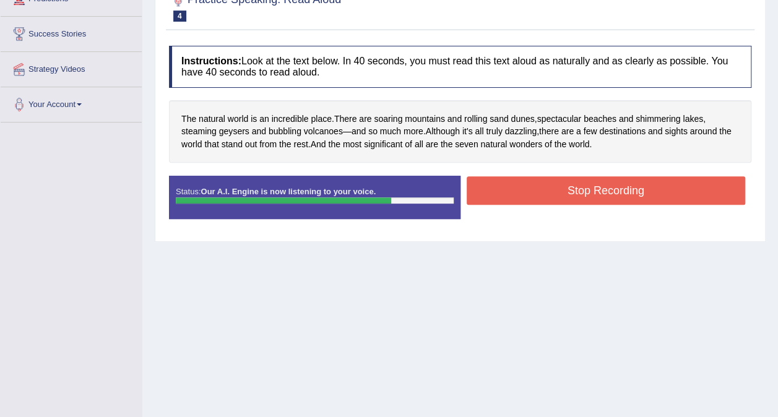
click at [637, 187] on button "Stop Recording" at bounding box center [606, 190] width 279 height 28
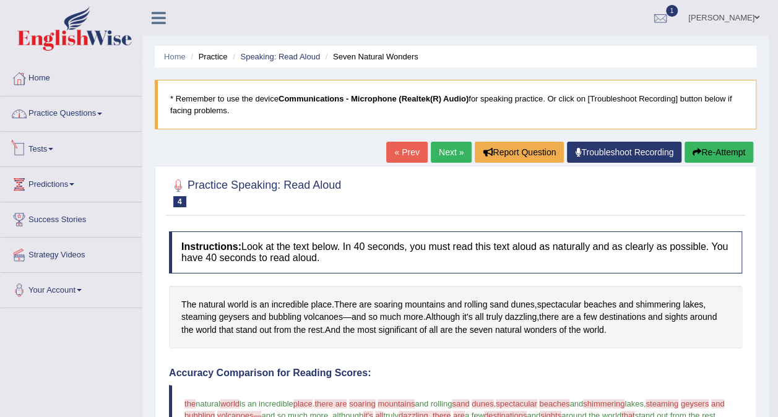
click at [98, 110] on link "Practice Questions" at bounding box center [71, 112] width 141 height 31
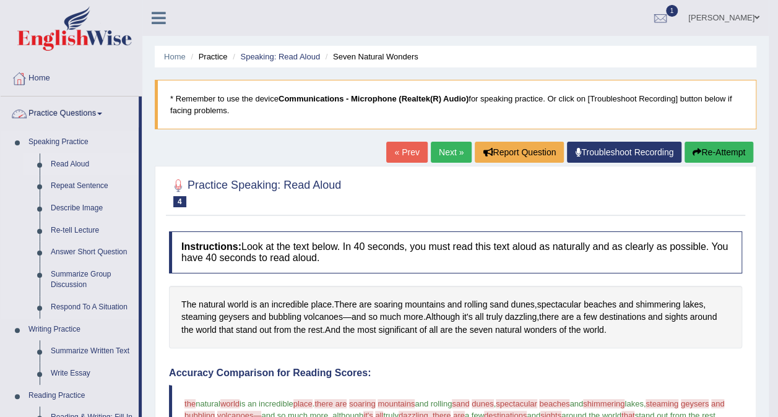
click at [65, 163] on link "Read Aloud" at bounding box center [92, 165] width 94 height 22
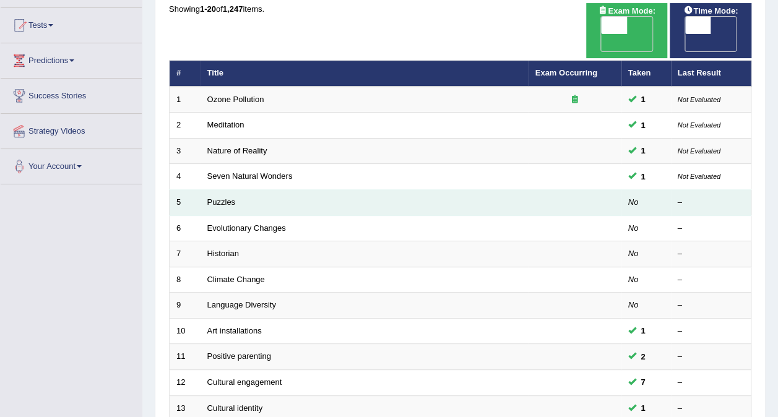
click at [220, 198] on link "Puzzles" at bounding box center [221, 202] width 28 height 9
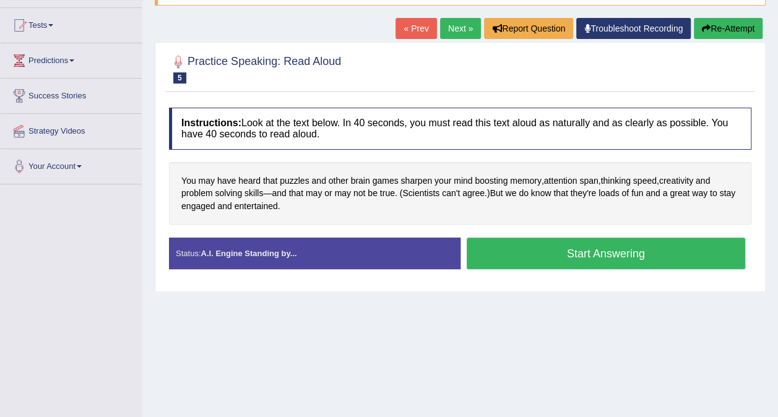
click at [585, 256] on button "Start Answering" at bounding box center [606, 254] width 279 height 32
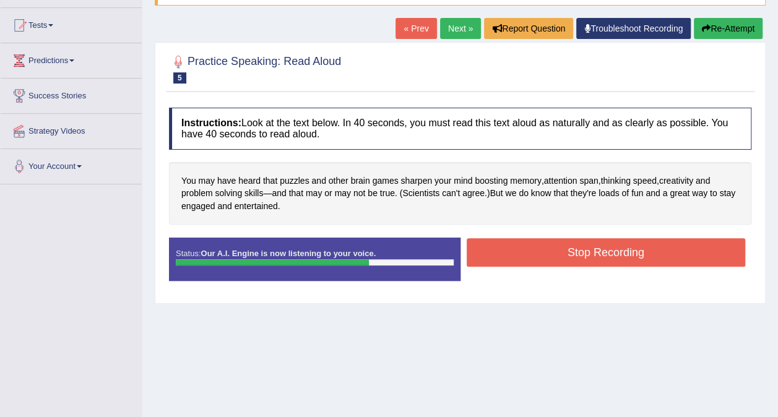
click at [614, 257] on button "Stop Recording" at bounding box center [606, 252] width 279 height 28
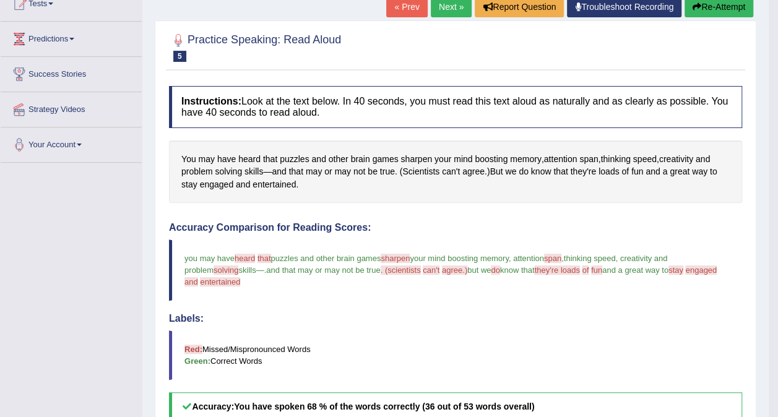
scroll to position [62, 0]
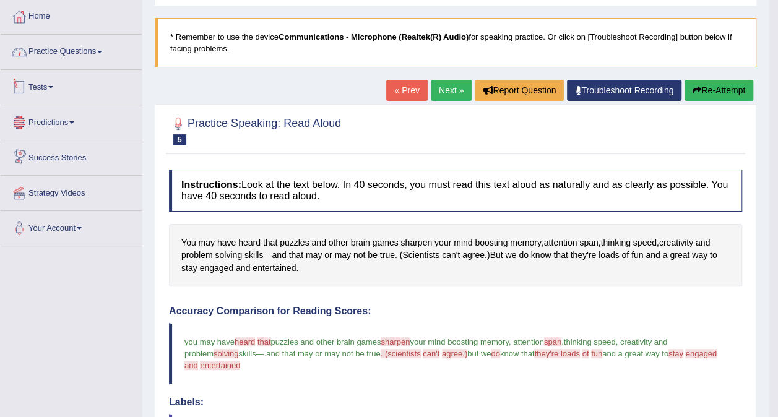
click at [74, 58] on link "Practice Questions" at bounding box center [71, 50] width 141 height 31
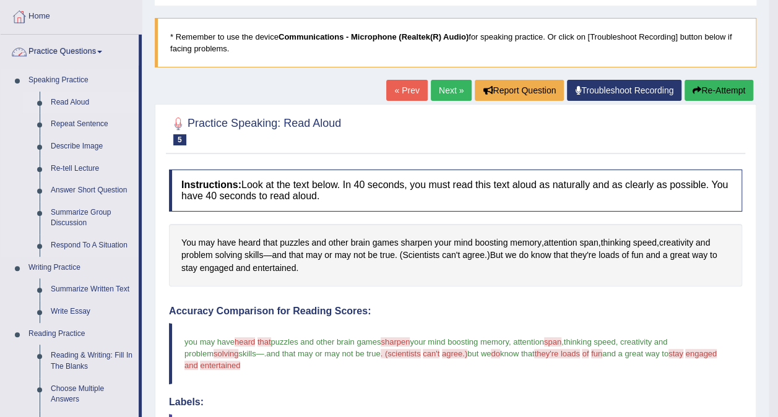
click at [77, 99] on link "Read Aloud" at bounding box center [92, 103] width 94 height 22
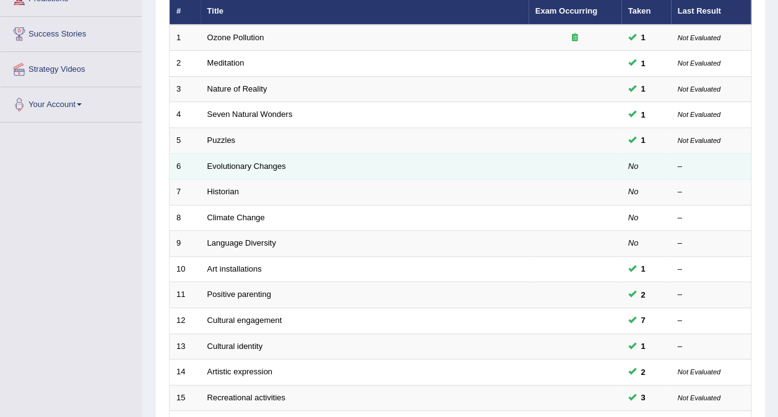
scroll to position [186, 0]
click at [237, 162] on link "Evolutionary Changes" at bounding box center [246, 166] width 79 height 9
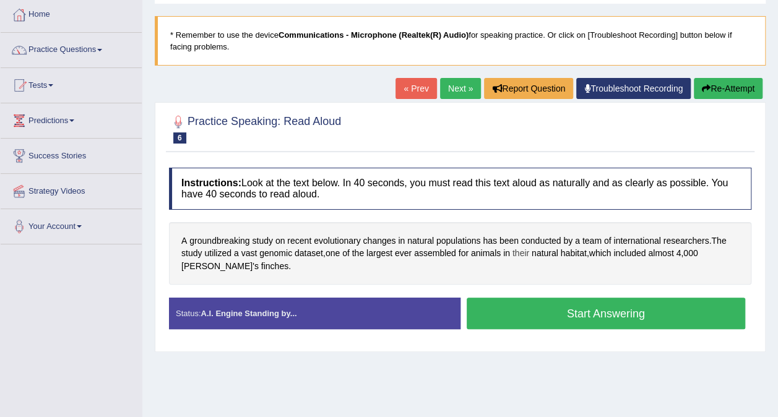
scroll to position [124, 0]
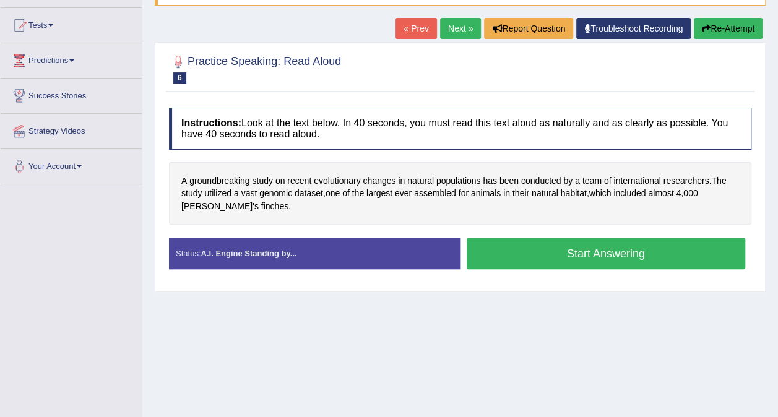
click at [552, 263] on button "Start Answering" at bounding box center [606, 254] width 279 height 32
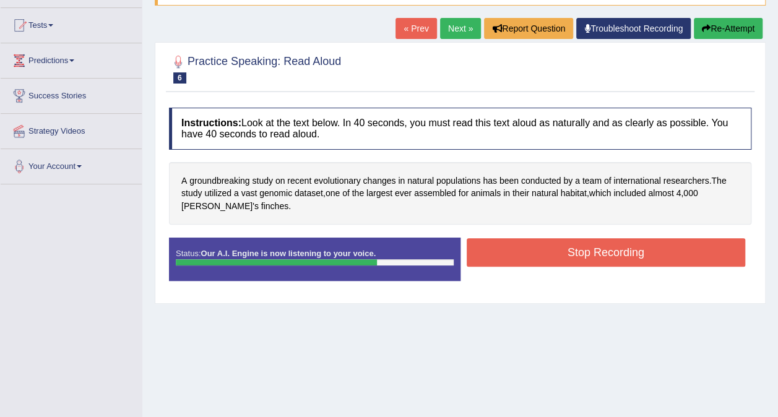
click at [621, 248] on button "Stop Recording" at bounding box center [606, 252] width 279 height 28
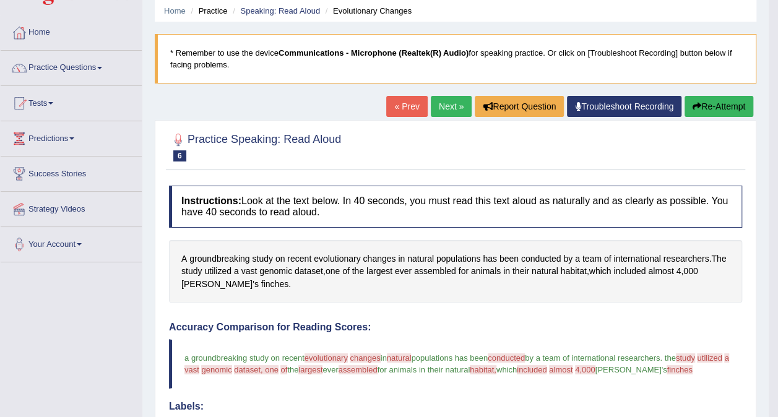
scroll to position [0, 0]
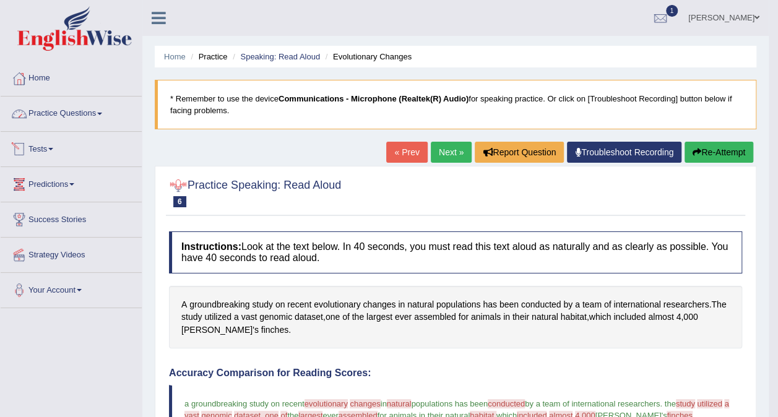
click at [99, 121] on link "Practice Questions" at bounding box center [71, 112] width 141 height 31
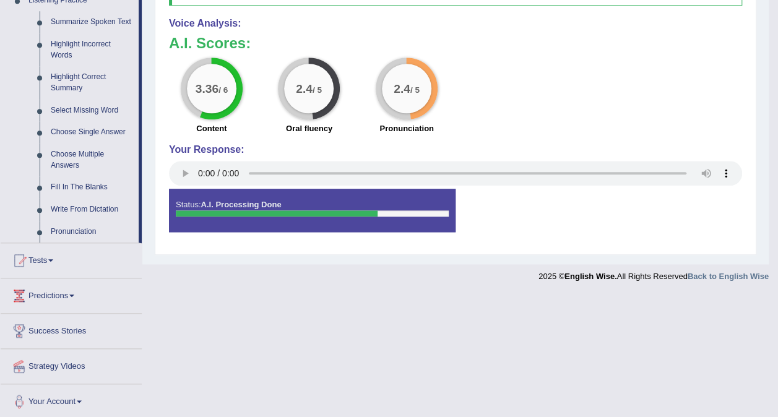
scroll to position [551, 0]
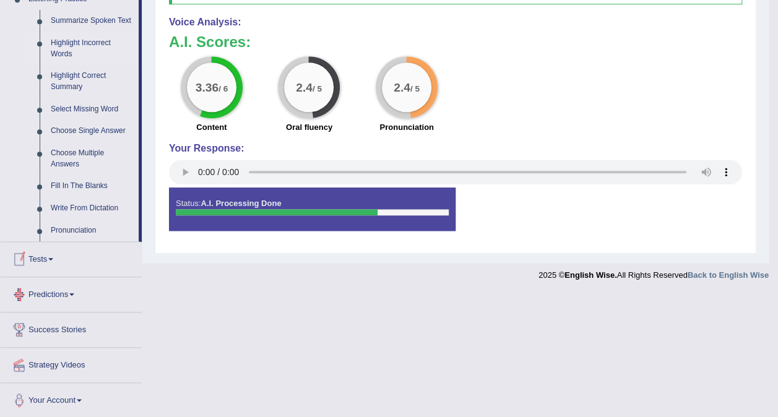
click at [82, 49] on link "Highlight Incorrect Words" at bounding box center [92, 48] width 94 height 33
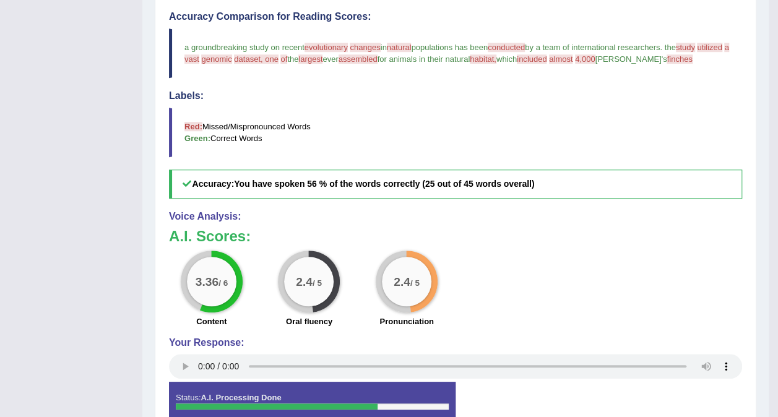
scroll to position [425, 0]
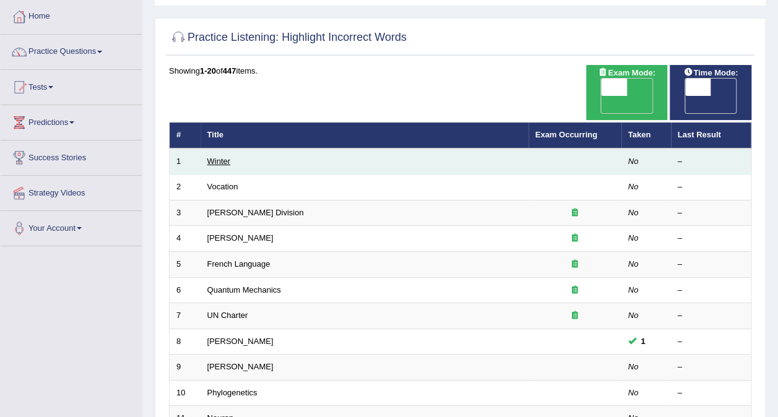
click at [223, 157] on link "Winter" at bounding box center [219, 161] width 24 height 9
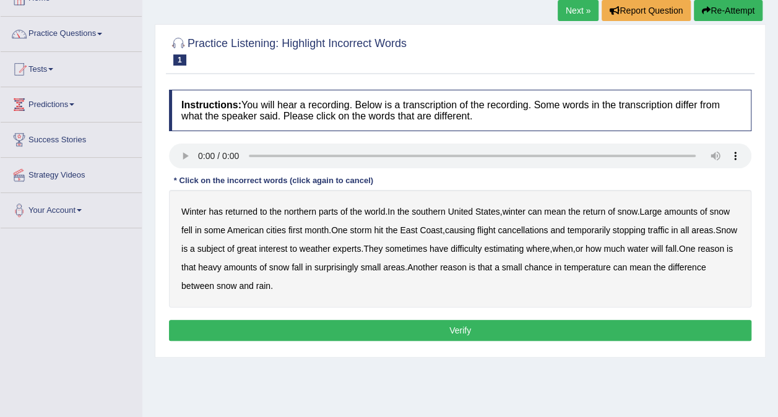
scroll to position [124, 0]
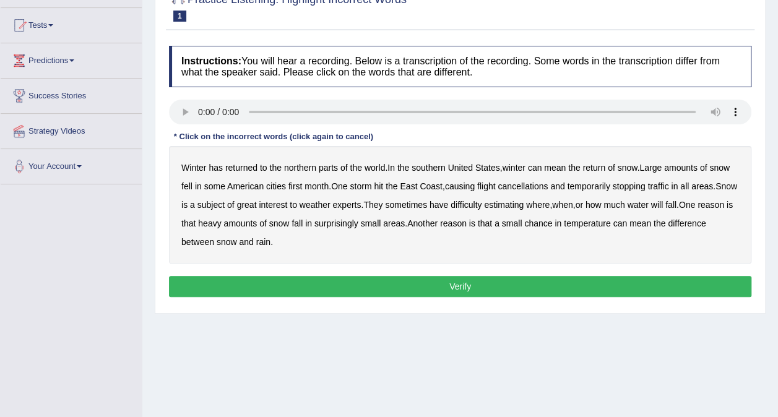
click at [438, 168] on b "southern" at bounding box center [428, 168] width 33 height 10
click at [292, 184] on b "first" at bounding box center [296, 186] width 14 height 10
click at [689, 186] on b "all" at bounding box center [685, 186] width 9 height 10
click at [648, 204] on b "water" at bounding box center [637, 205] width 21 height 10
click at [651, 220] on b "mean" at bounding box center [641, 224] width 22 height 10
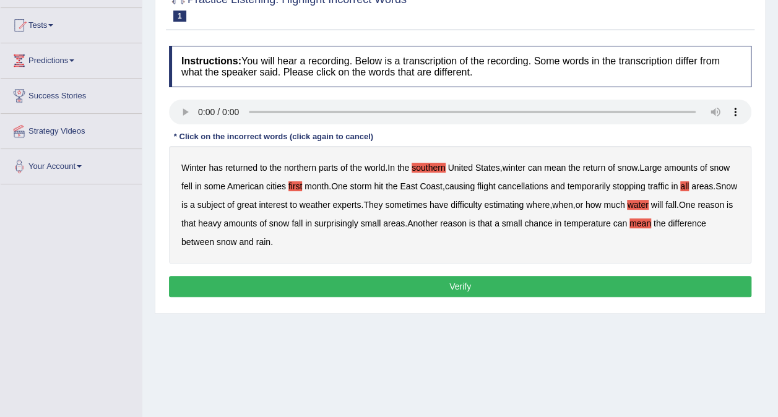
click at [300, 281] on button "Verify" at bounding box center [460, 286] width 583 height 21
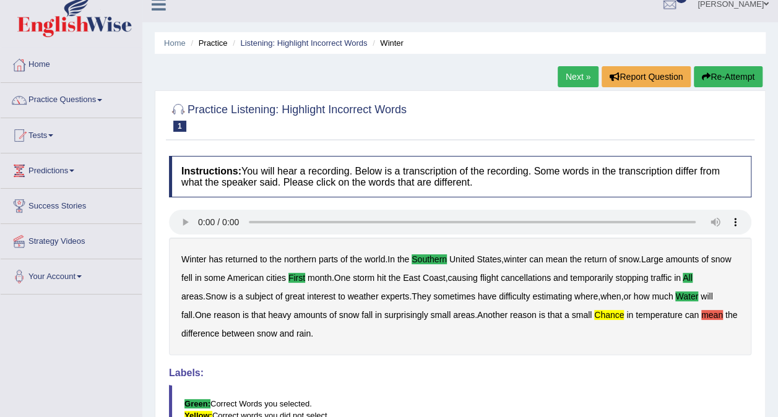
scroll to position [0, 0]
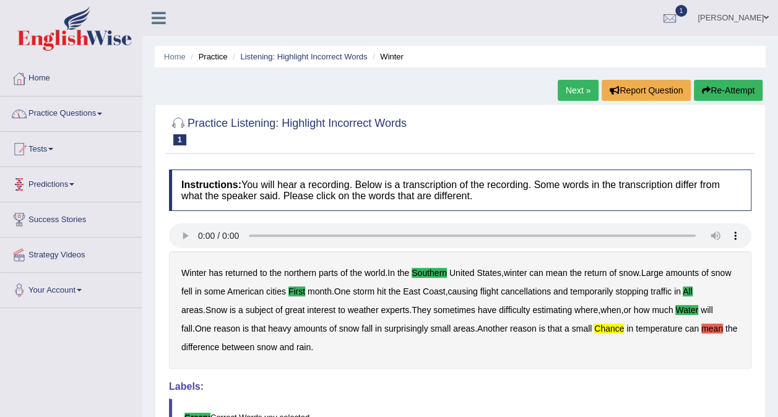
click at [95, 121] on link "Practice Questions" at bounding box center [71, 112] width 141 height 31
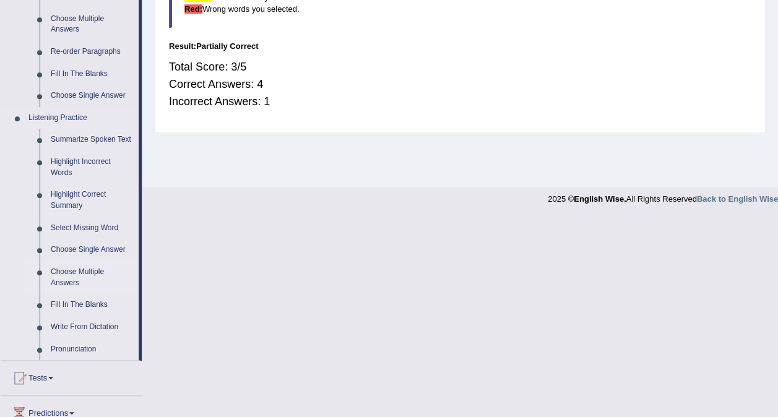
scroll to position [433, 0]
click at [83, 160] on link "Highlight Incorrect Words" at bounding box center [92, 166] width 94 height 33
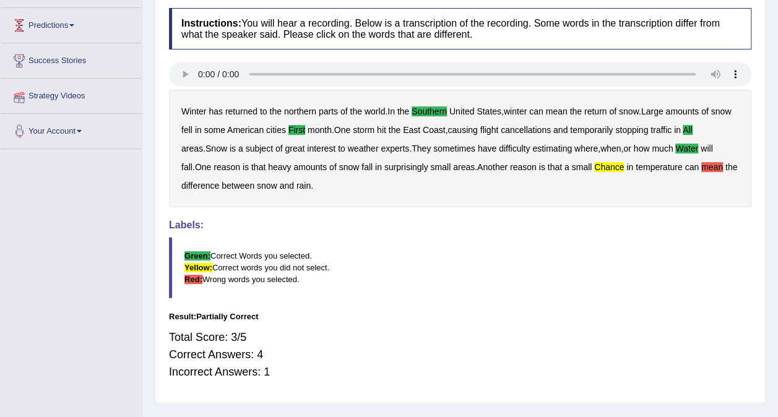
scroll to position [233, 0]
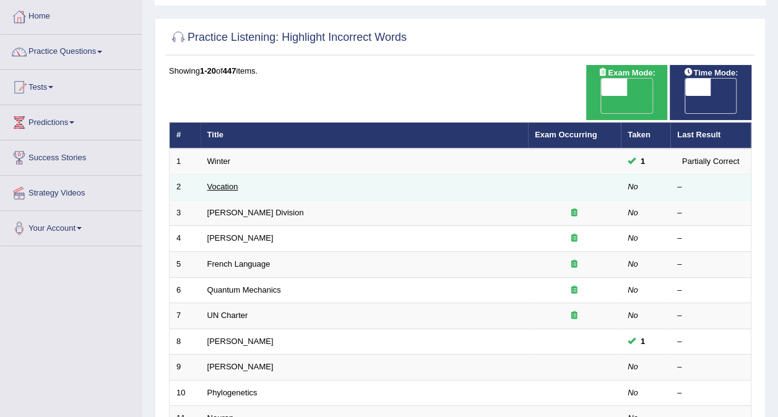
click at [222, 182] on link "Vocation" at bounding box center [222, 186] width 31 height 9
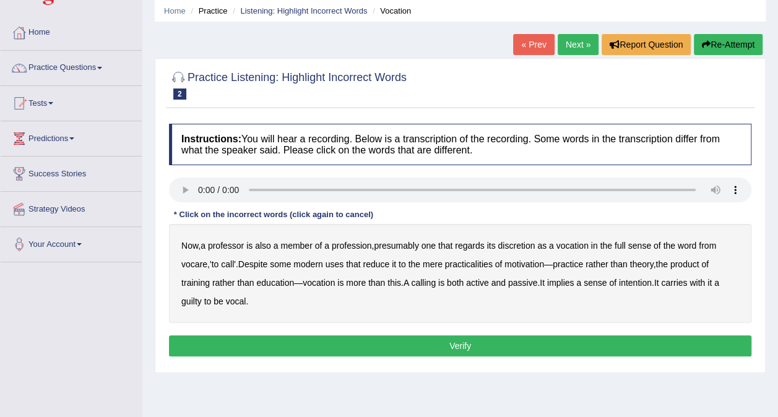
scroll to position [124, 0]
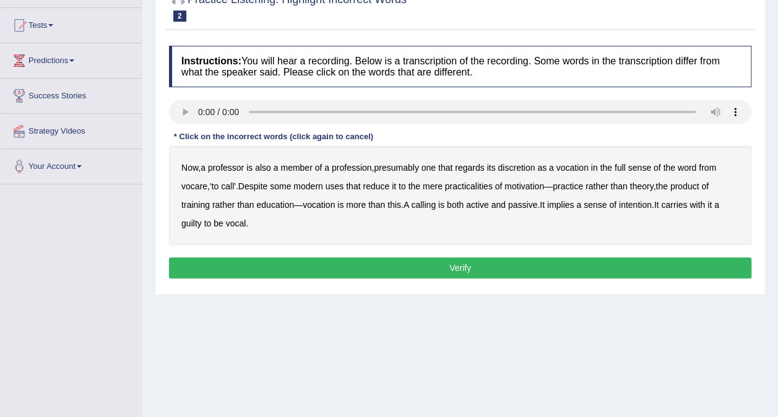
click at [522, 186] on b "motivation" at bounding box center [525, 186] width 40 height 10
click at [643, 207] on b "intention" at bounding box center [635, 205] width 33 height 10
click at [696, 167] on b "word" at bounding box center [687, 168] width 19 height 10
click at [322, 187] on b "modern" at bounding box center [308, 186] width 29 height 10
click at [234, 255] on div "Instructions: You will hear a recording. Below is a transcription of the record…" at bounding box center [460, 164] width 589 height 249
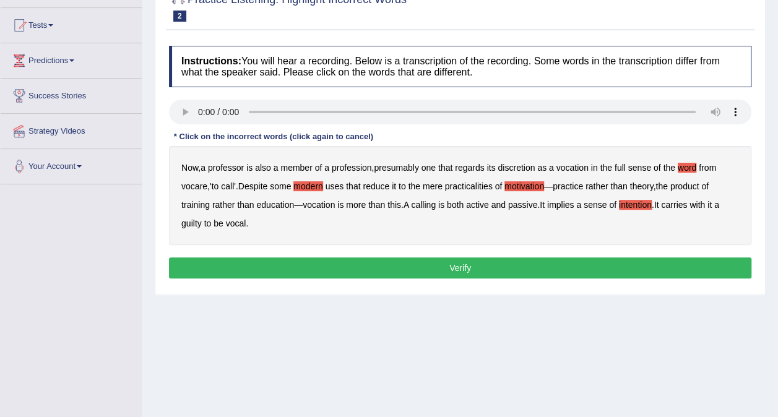
click at [239, 261] on button "Verify" at bounding box center [460, 268] width 583 height 21
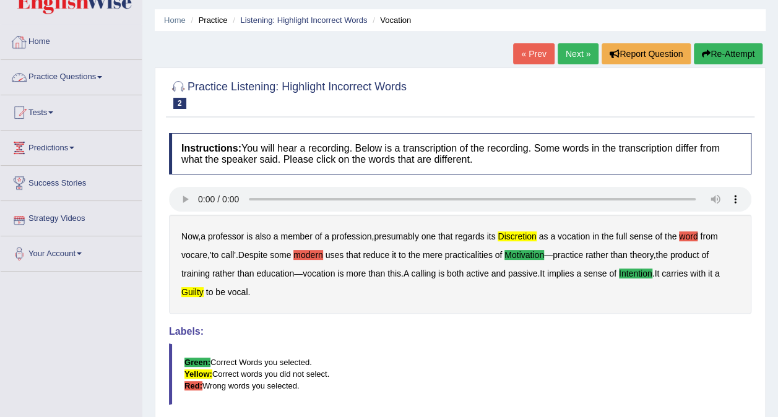
scroll to position [0, 0]
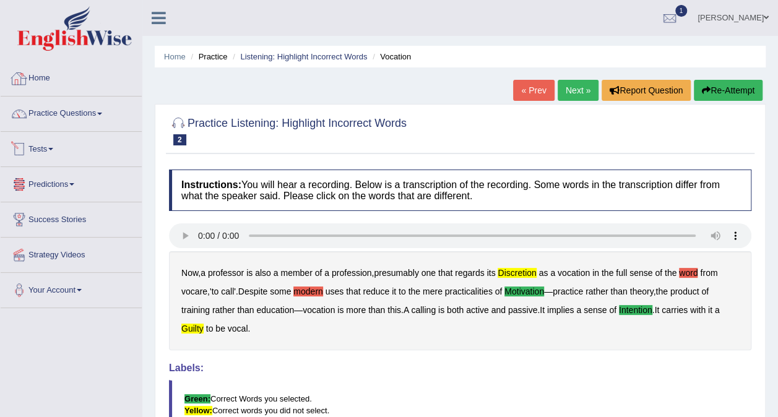
click at [90, 115] on link "Practice Questions" at bounding box center [71, 112] width 141 height 31
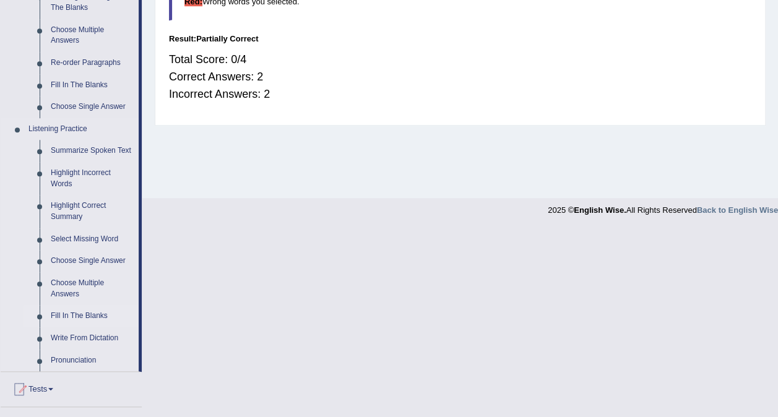
scroll to position [495, 0]
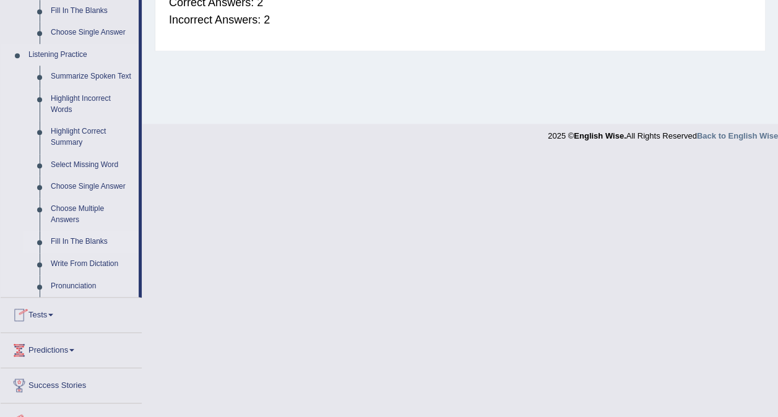
click at [101, 244] on link "Fill In The Blanks" at bounding box center [92, 242] width 94 height 22
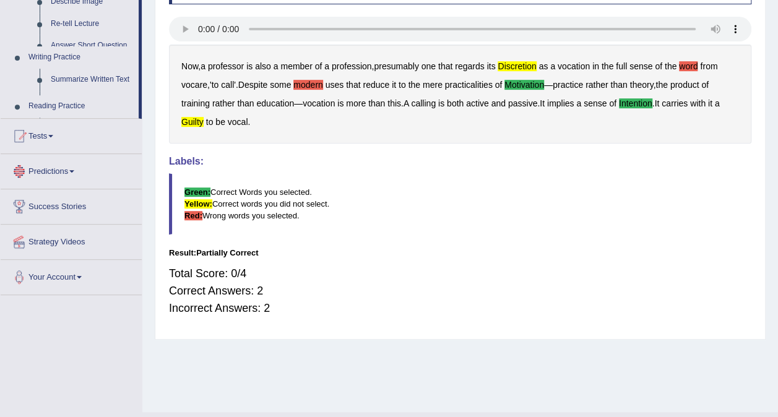
scroll to position [233, 0]
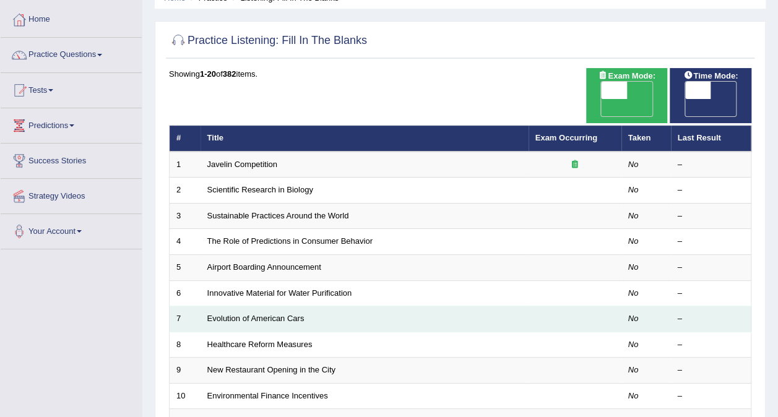
scroll to position [124, 0]
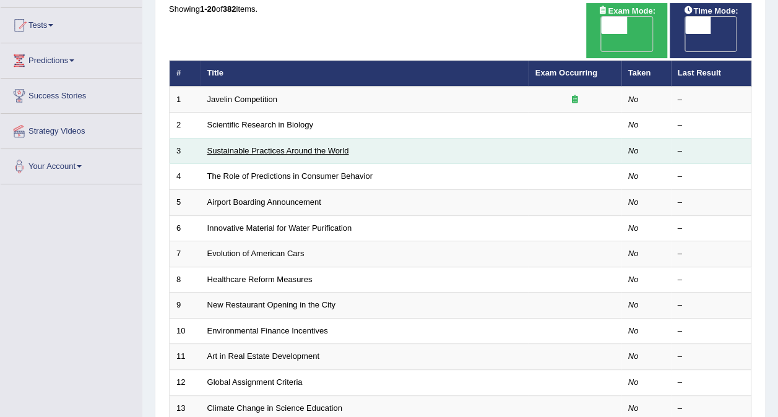
click at [318, 146] on link "Sustainable Practices Around the World" at bounding box center [278, 150] width 142 height 9
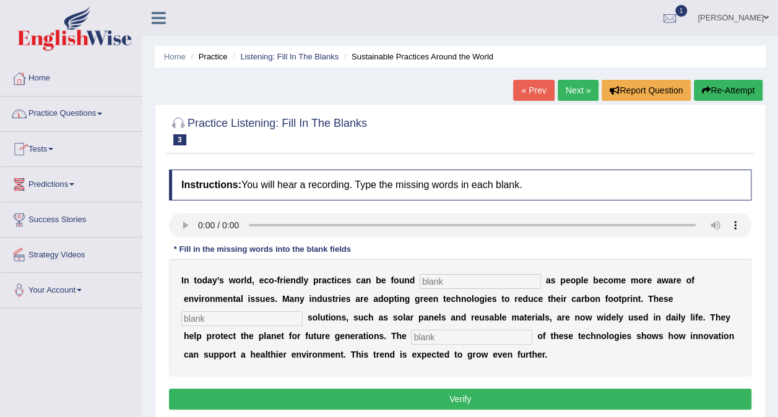
click at [102, 115] on link "Practice Questions" at bounding box center [71, 112] width 141 height 31
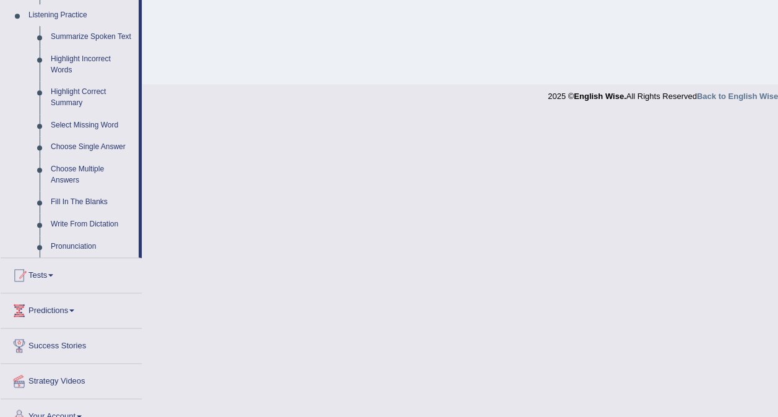
scroll to position [551, 0]
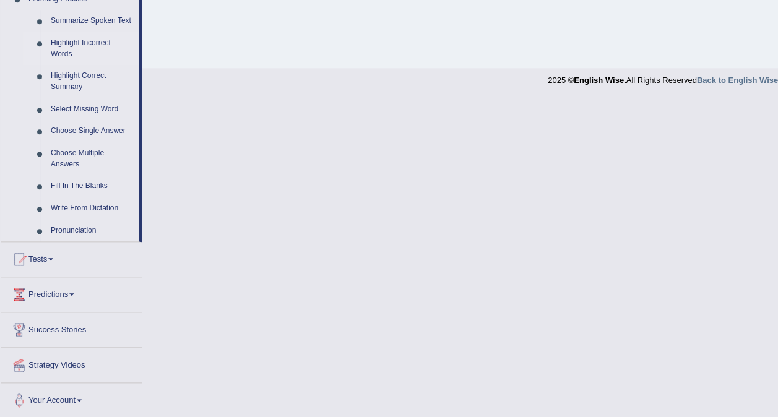
click at [73, 46] on link "Highlight Incorrect Words" at bounding box center [92, 48] width 94 height 33
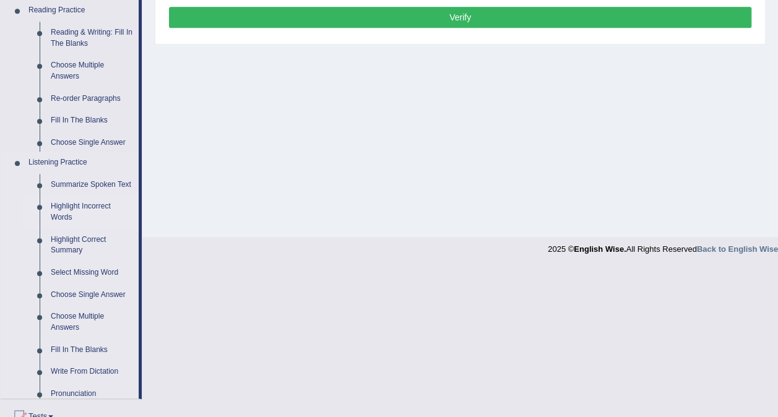
scroll to position [233, 0]
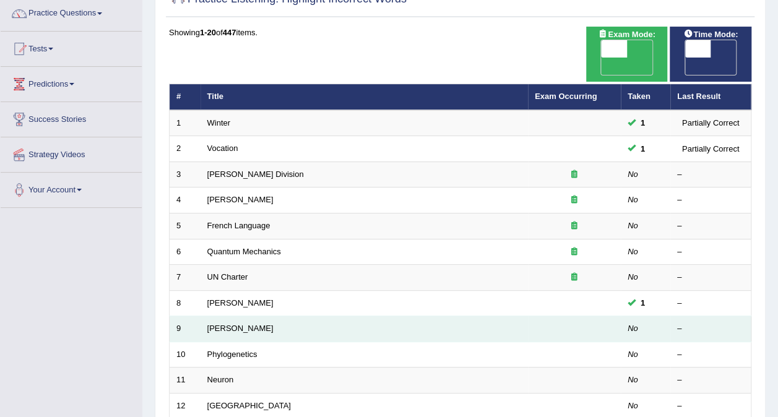
scroll to position [186, 0]
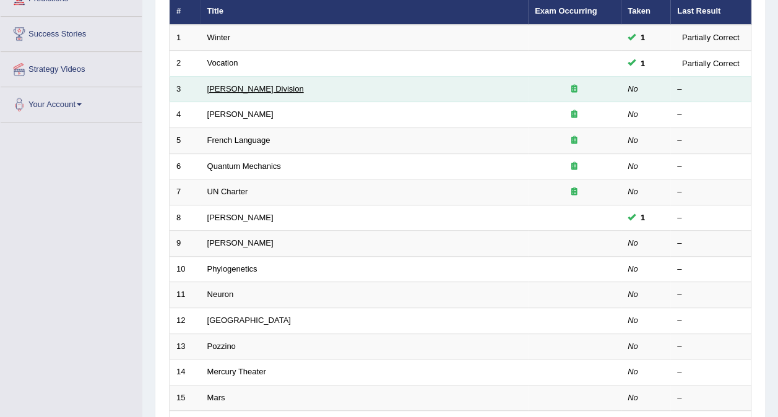
click at [223, 84] on link "[PERSON_NAME] Division" at bounding box center [255, 88] width 97 height 9
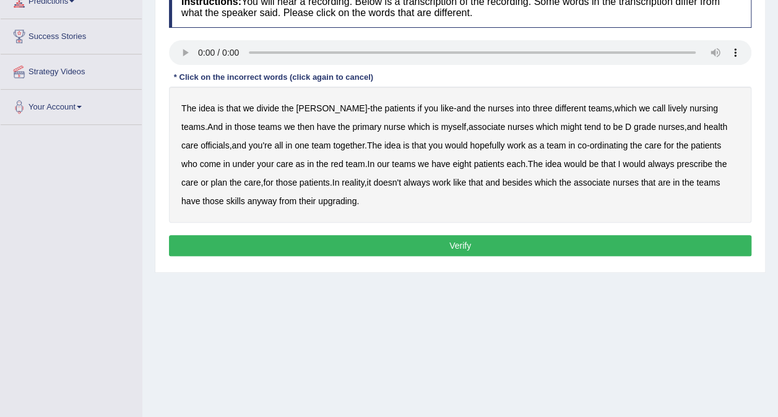
scroll to position [186, 0]
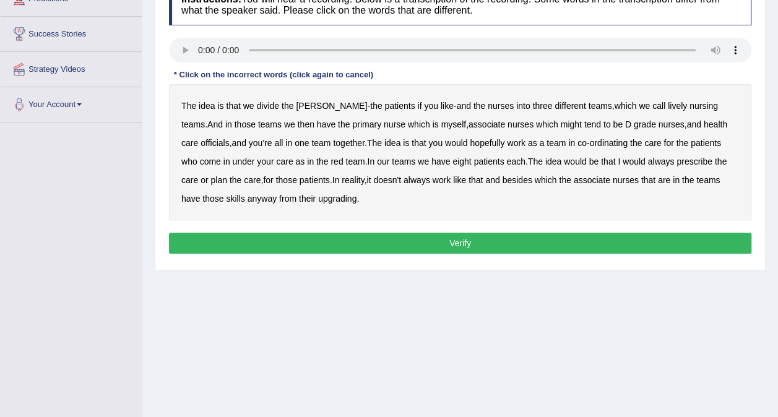
click at [668, 104] on b "lively" at bounding box center [677, 106] width 19 height 10
click at [561, 125] on b "might" at bounding box center [571, 125] width 21 height 10
click at [318, 200] on b "upgrading" at bounding box center [337, 199] width 38 height 10
click at [547, 246] on button "Verify" at bounding box center [460, 243] width 583 height 21
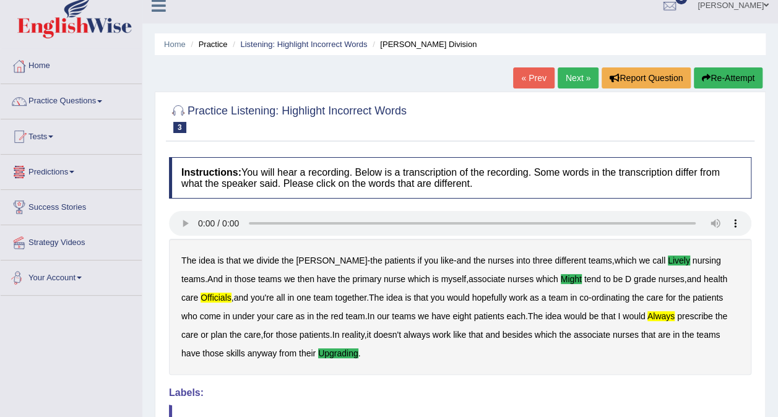
scroll to position [0, 0]
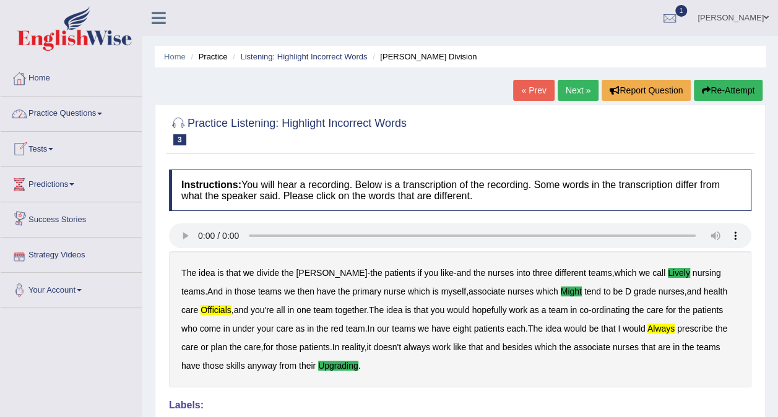
click at [91, 115] on link "Practice Questions" at bounding box center [71, 112] width 141 height 31
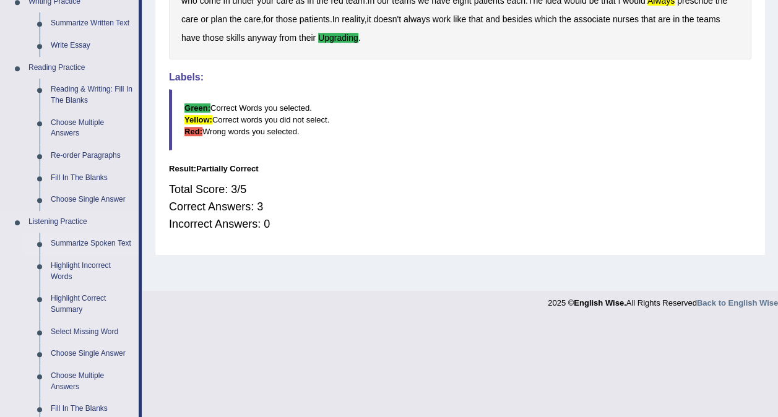
scroll to position [372, 0]
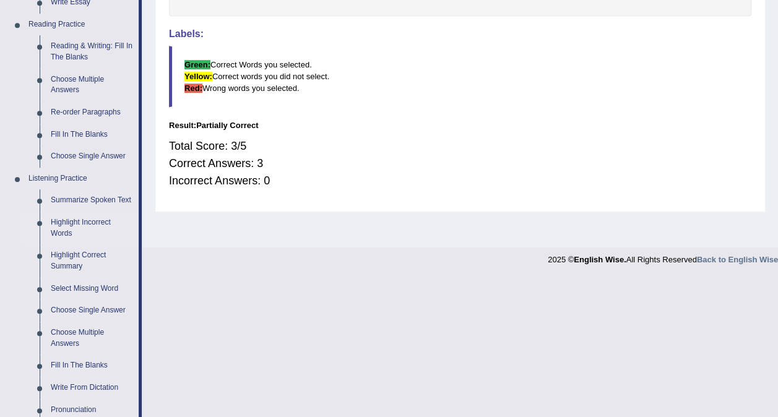
click at [82, 223] on link "Highlight Incorrect Words" at bounding box center [92, 228] width 94 height 33
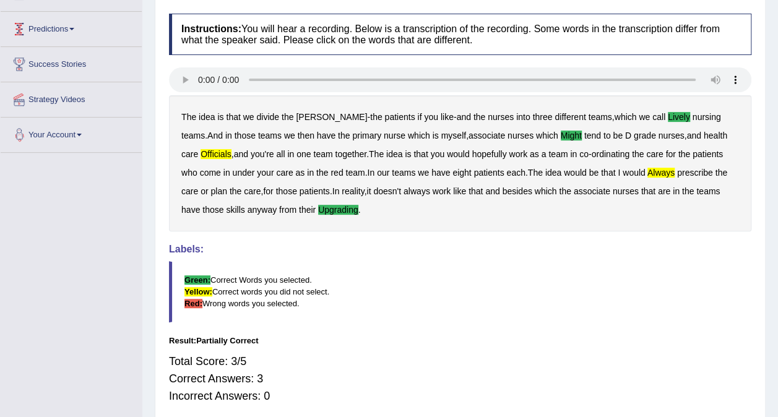
scroll to position [233, 0]
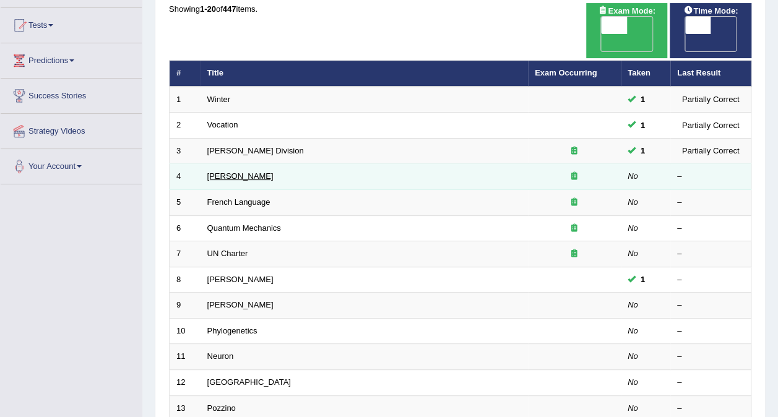
click at [246, 172] on link "[PERSON_NAME]" at bounding box center [240, 176] width 66 height 9
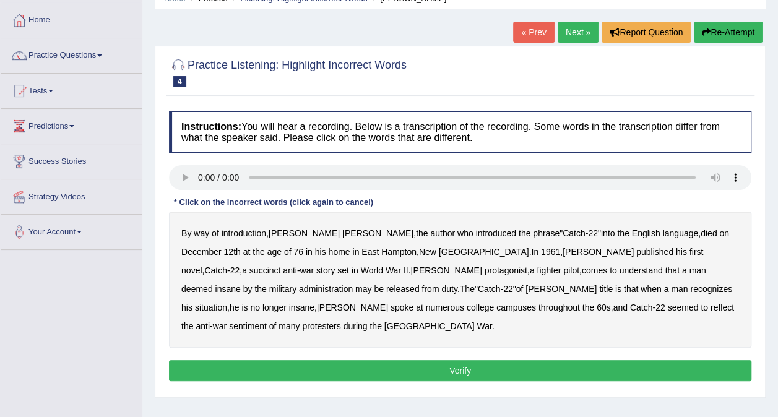
scroll to position [186, 0]
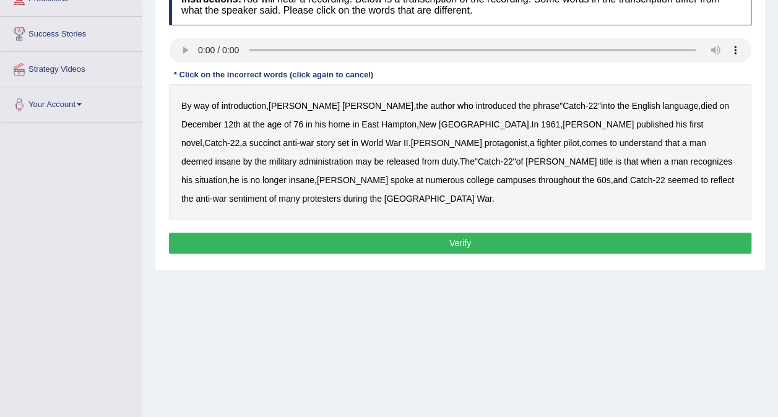
click at [281, 138] on b "succinct" at bounding box center [266, 143] width 32 height 10
click at [353, 157] on b "administration" at bounding box center [326, 162] width 54 height 10
click at [227, 175] on b "situation" at bounding box center [211, 180] width 32 height 10
click at [711, 182] on b "reflect" at bounding box center [723, 180] width 24 height 10
click at [579, 233] on button "Verify" at bounding box center [460, 243] width 583 height 21
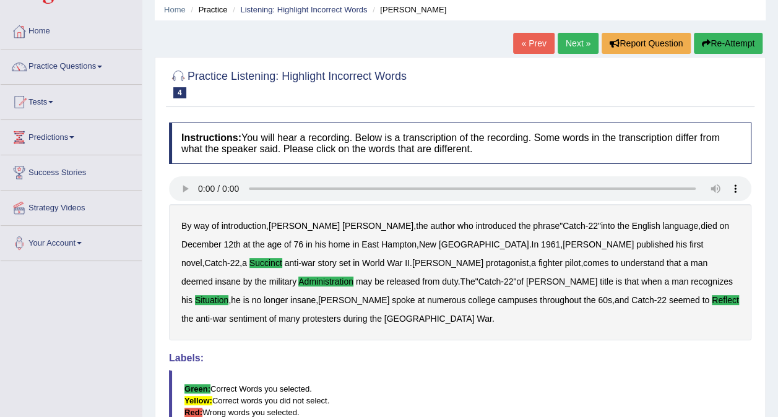
scroll to position [47, 0]
click at [102, 66] on span at bounding box center [99, 67] width 5 height 2
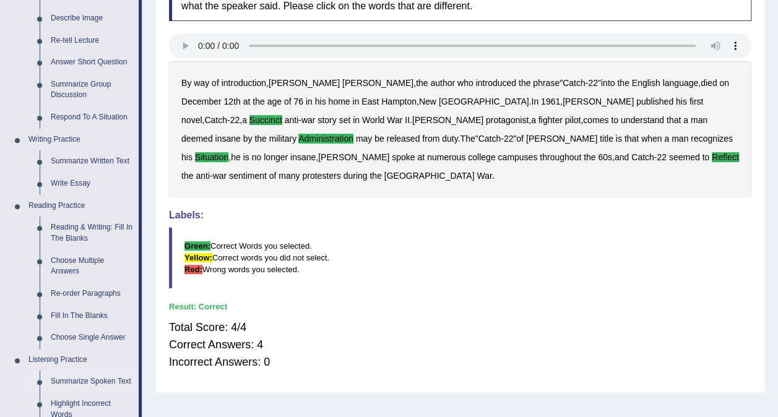
scroll to position [295, 0]
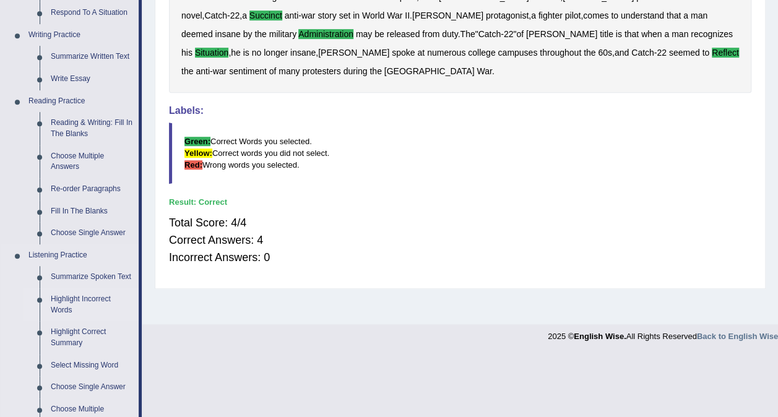
click at [92, 297] on link "Highlight Incorrect Words" at bounding box center [92, 305] width 94 height 33
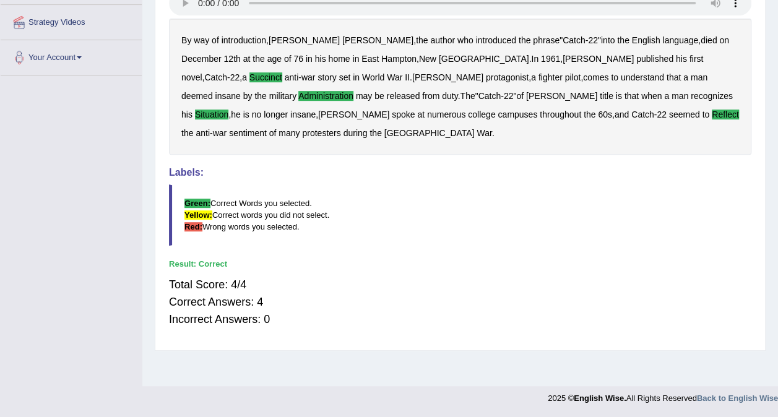
scroll to position [233, 0]
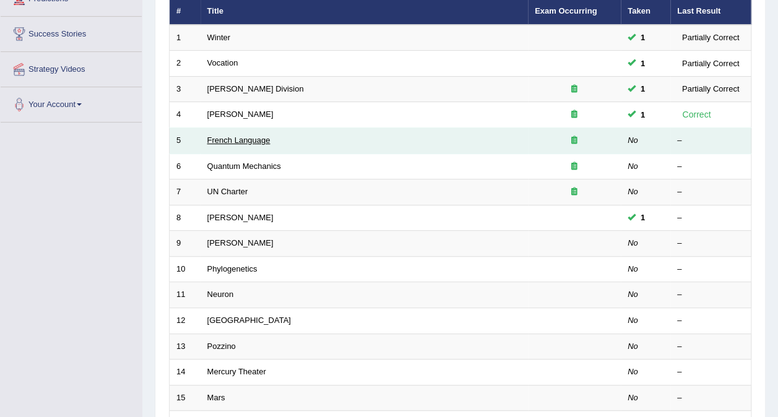
click at [251, 136] on link "French Language" at bounding box center [238, 140] width 63 height 9
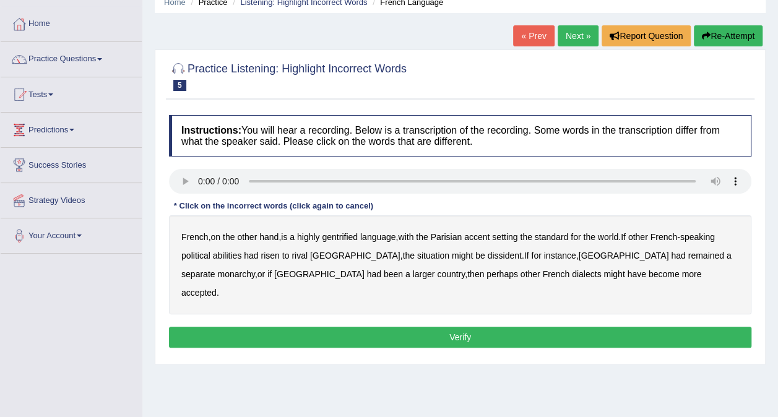
scroll to position [124, 0]
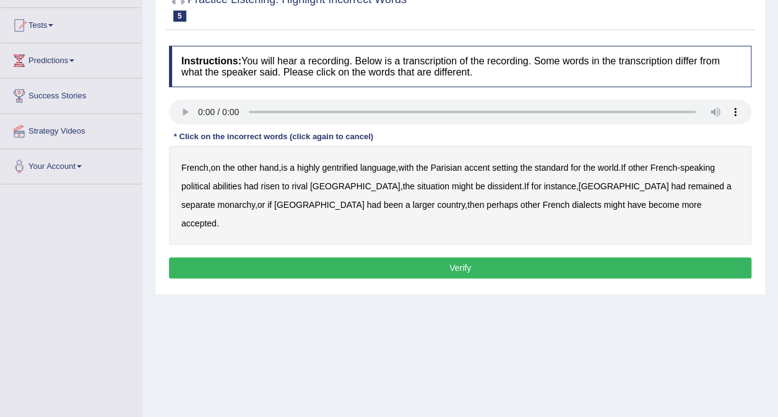
click at [351, 170] on b "gentrified" at bounding box center [340, 168] width 36 height 10
click at [255, 200] on b "monarchy" at bounding box center [235, 205] width 37 height 10
click at [514, 258] on button "Verify" at bounding box center [460, 268] width 583 height 21
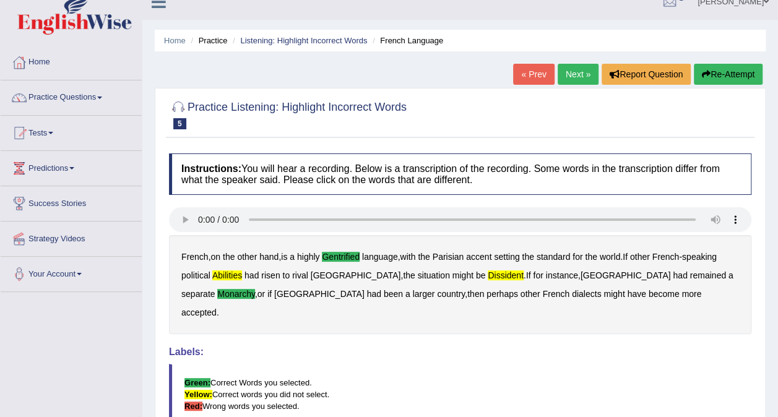
scroll to position [0, 0]
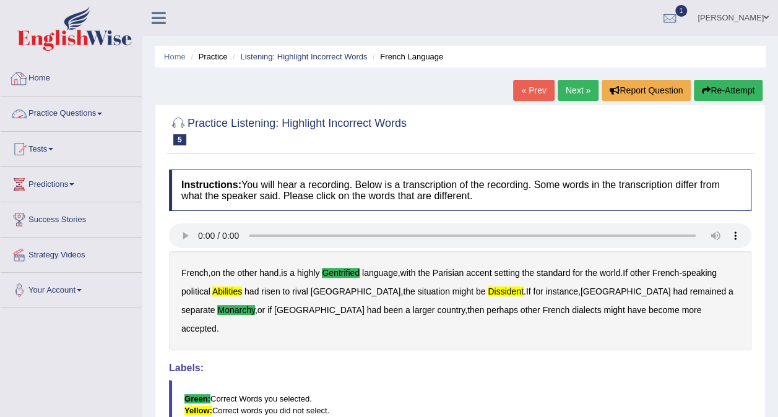
click at [59, 115] on link "Practice Questions" at bounding box center [71, 112] width 141 height 31
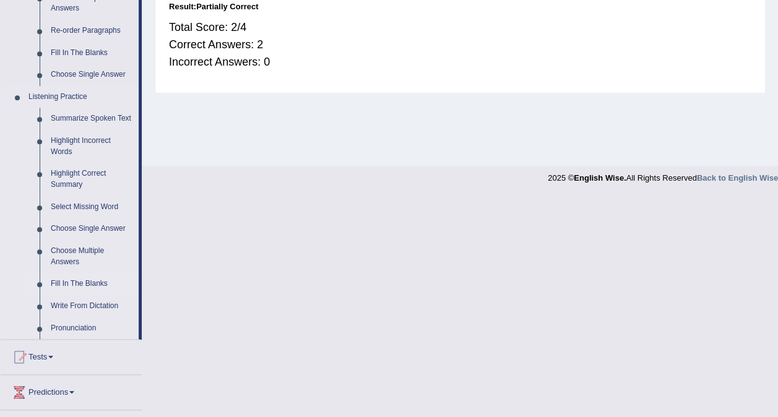
scroll to position [427, 0]
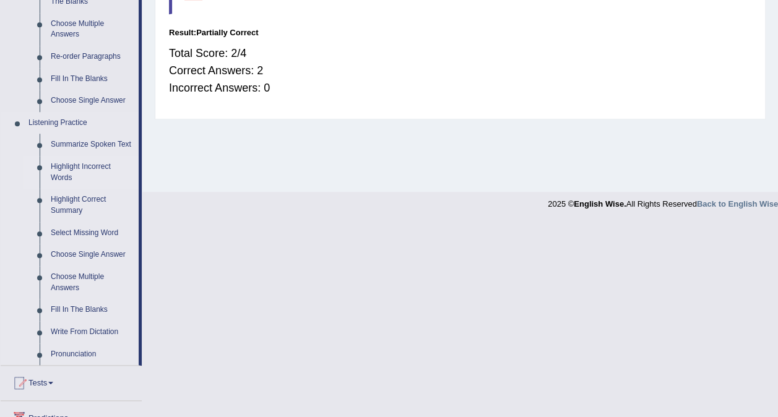
click at [103, 167] on link "Highlight Incorrect Words" at bounding box center [92, 172] width 94 height 33
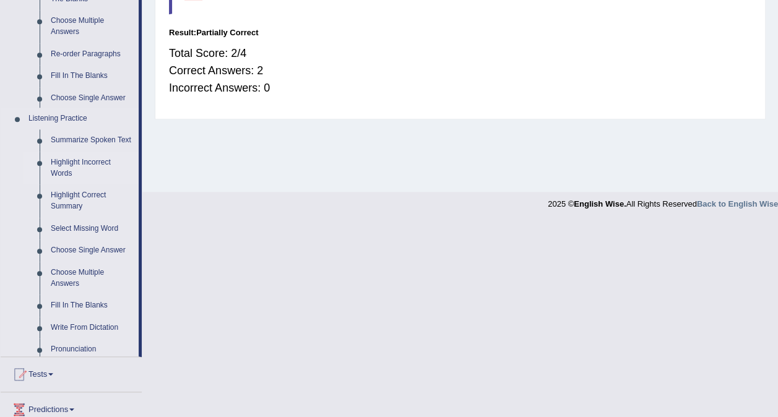
scroll to position [233, 0]
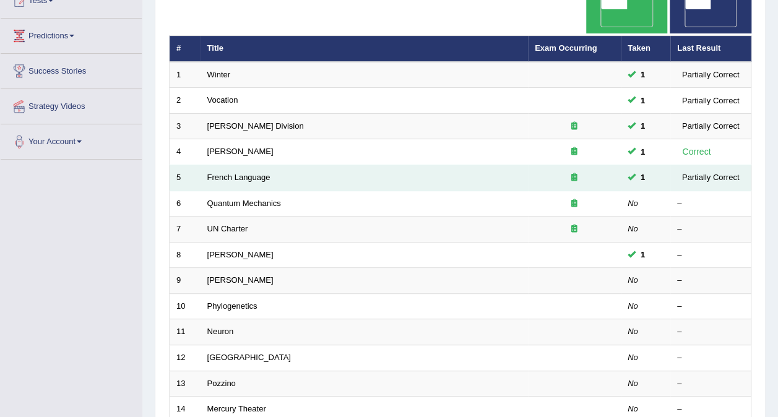
scroll to position [186, 0]
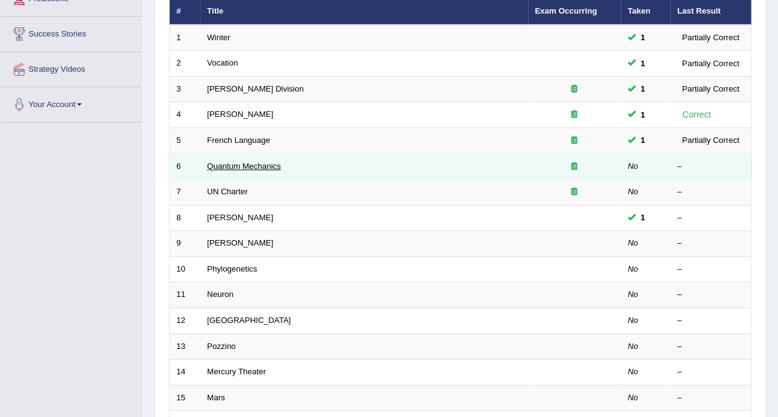
click at [239, 162] on link "Quantum Mechanics" at bounding box center [244, 166] width 74 height 9
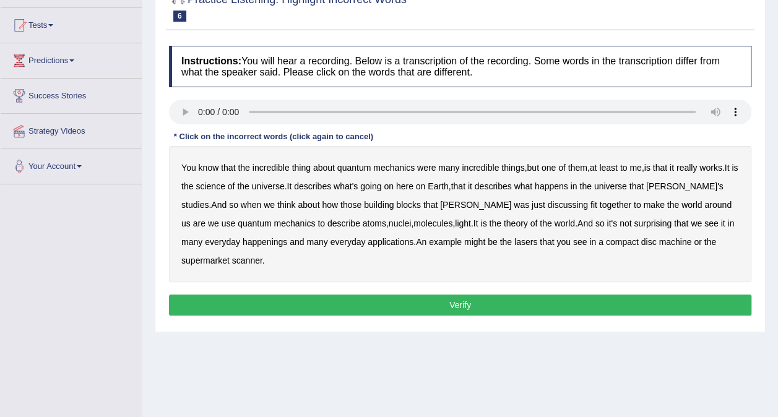
scroll to position [186, 0]
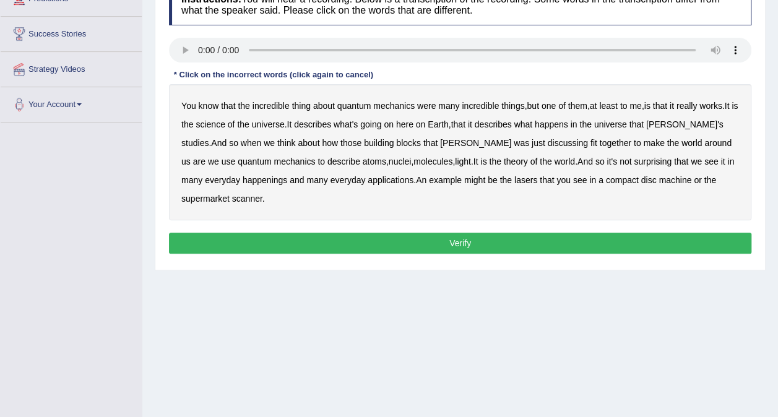
click at [225, 125] on b "science" at bounding box center [210, 125] width 29 height 10
click at [238, 159] on b "quantum" at bounding box center [254, 162] width 33 height 10
click at [243, 180] on b "happenings" at bounding box center [265, 180] width 45 height 10
click at [659, 183] on b "machine" at bounding box center [675, 180] width 33 height 10
click at [276, 231] on div "Instructions: You will hear a recording. Below is a transcription of the record…" at bounding box center [460, 121] width 589 height 286
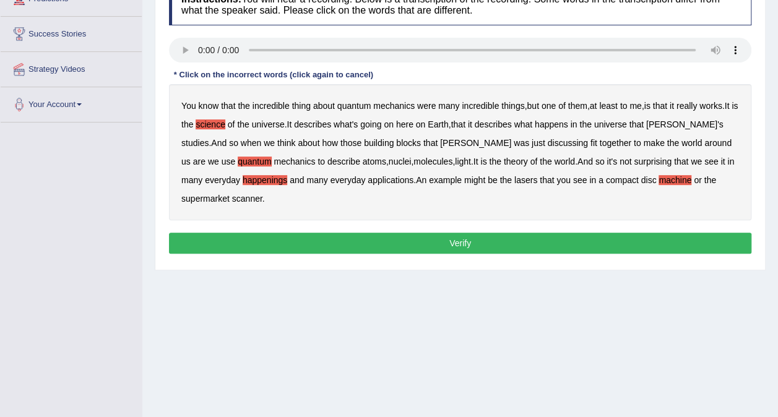
click at [276, 237] on button "Verify" at bounding box center [460, 243] width 583 height 21
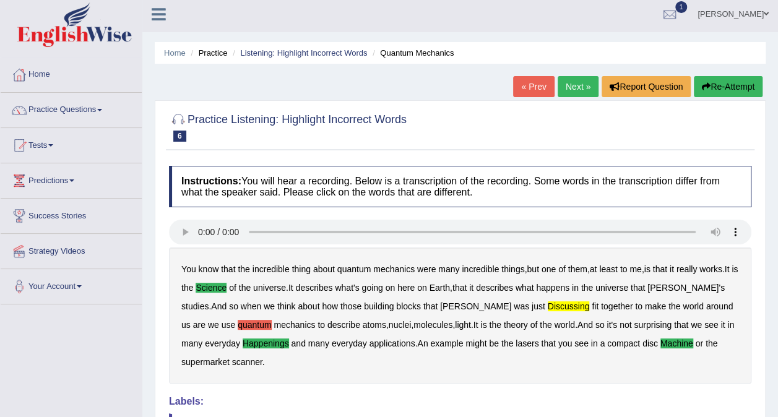
scroll to position [0, 0]
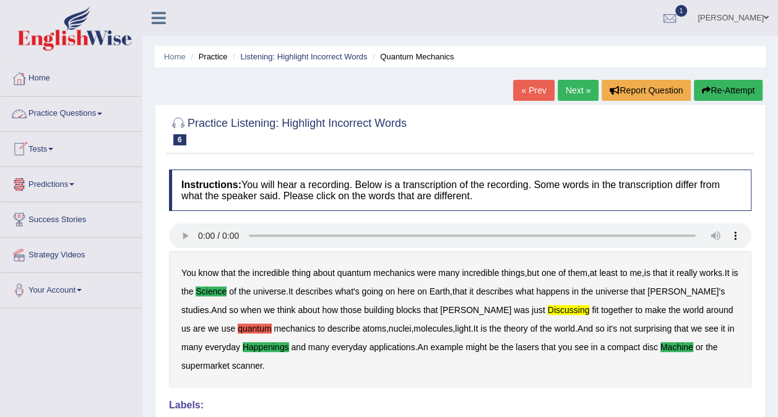
click at [102, 115] on link "Practice Questions" at bounding box center [71, 112] width 141 height 31
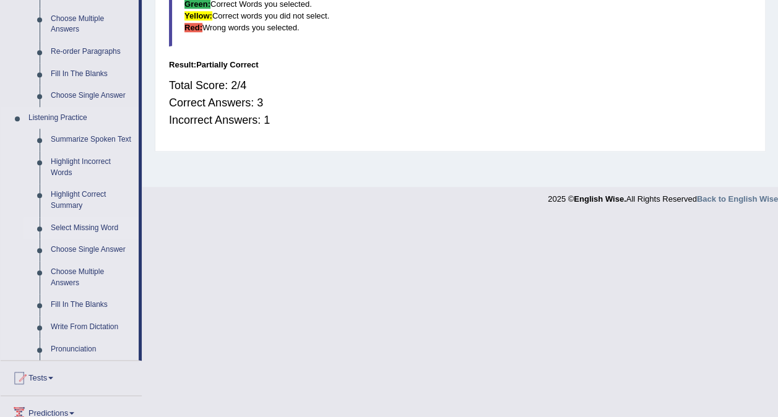
scroll to position [433, 0]
click at [90, 165] on link "Highlight Incorrect Words" at bounding box center [92, 166] width 94 height 33
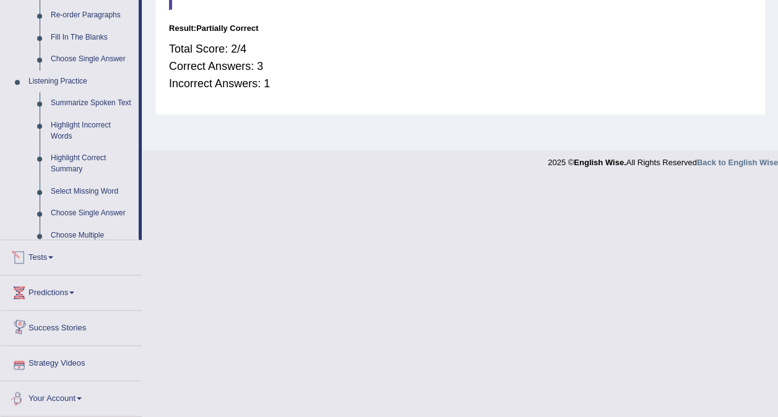
scroll to position [422, 0]
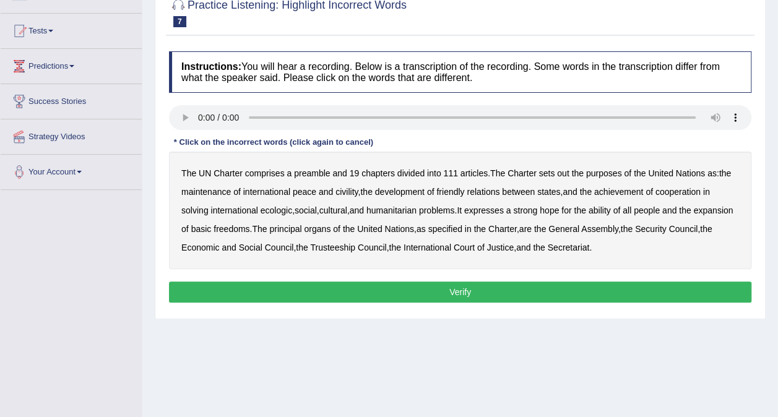
scroll to position [124, 0]
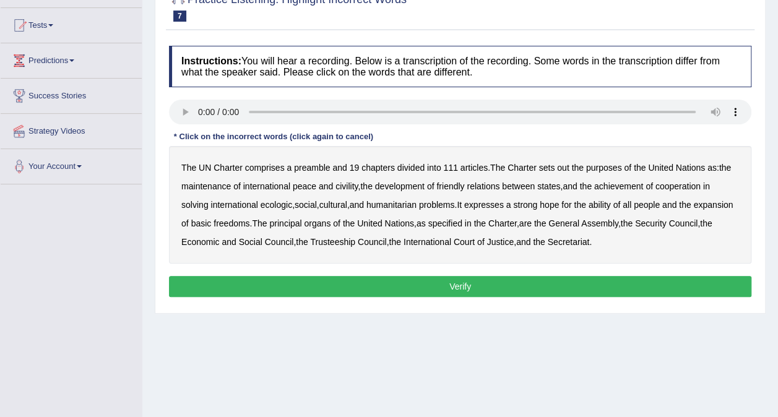
click at [351, 186] on b "civility" at bounding box center [347, 186] width 22 height 10
click at [634, 189] on b "achievement" at bounding box center [618, 186] width 49 height 10
drag, startPoint x: 634, startPoint y: 186, endPoint x: 663, endPoint y: 186, distance: 29.1
click at [634, 186] on b "achievement" at bounding box center [618, 186] width 49 height 10
click at [609, 206] on b "ability" at bounding box center [600, 205] width 22 height 10
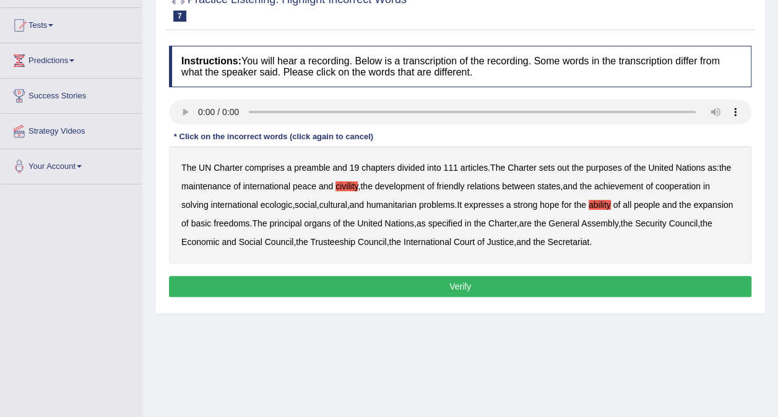
click at [518, 285] on button "Verify" at bounding box center [460, 286] width 583 height 21
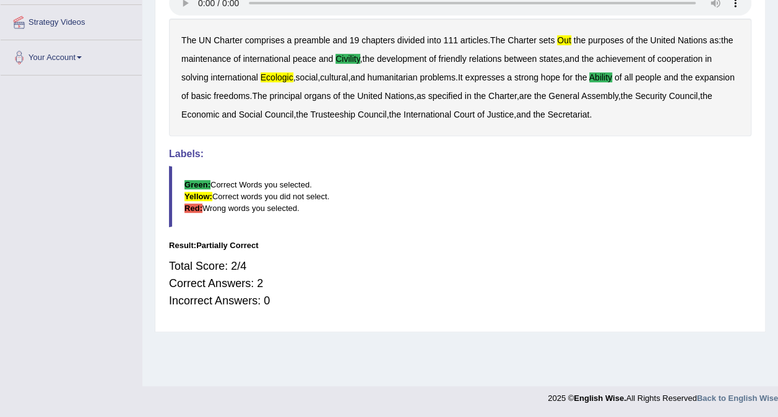
scroll to position [0, 0]
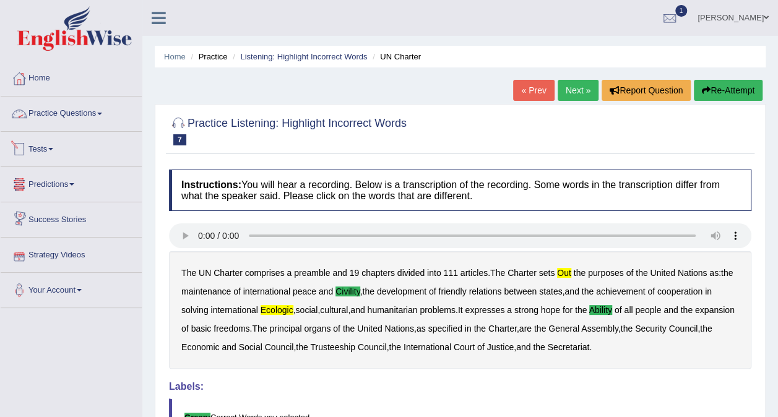
click at [88, 111] on link "Practice Questions" at bounding box center [71, 112] width 141 height 31
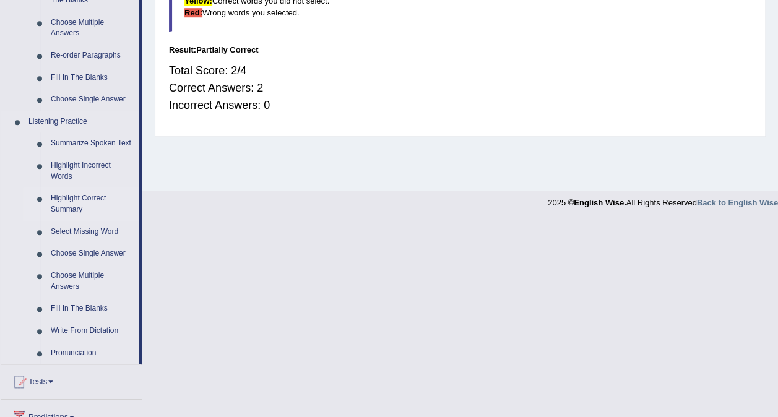
scroll to position [433, 0]
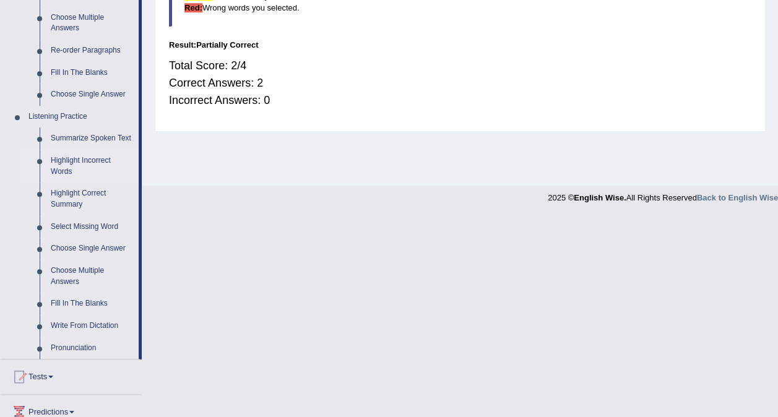
click at [87, 164] on link "Highlight Incorrect Words" at bounding box center [92, 166] width 94 height 33
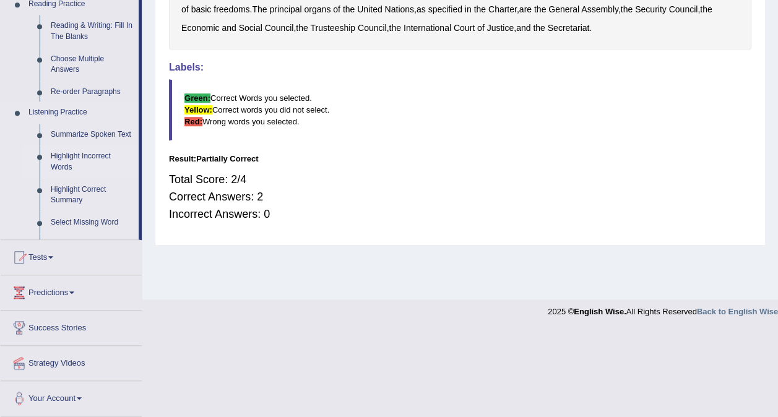
scroll to position [233, 0]
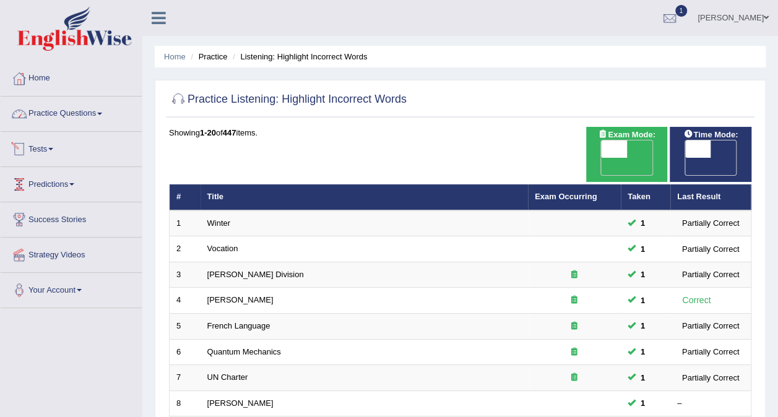
click at [96, 113] on link "Practice Questions" at bounding box center [71, 112] width 141 height 31
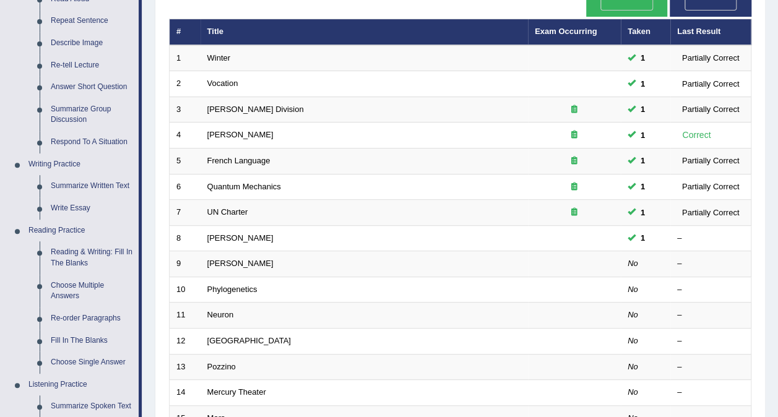
scroll to position [242, 0]
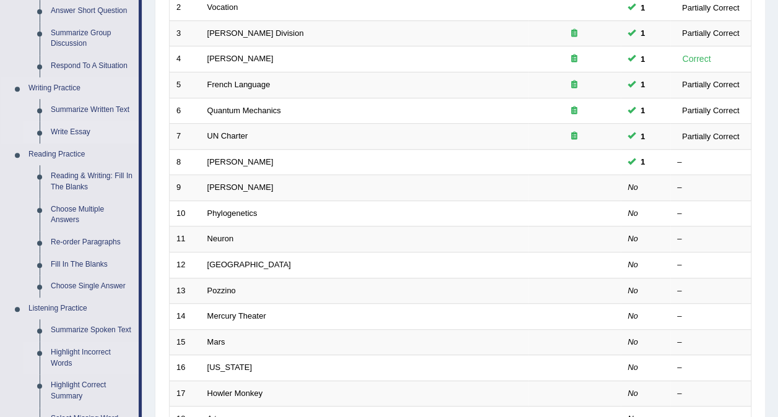
click at [73, 129] on link "Write Essay" at bounding box center [92, 132] width 94 height 22
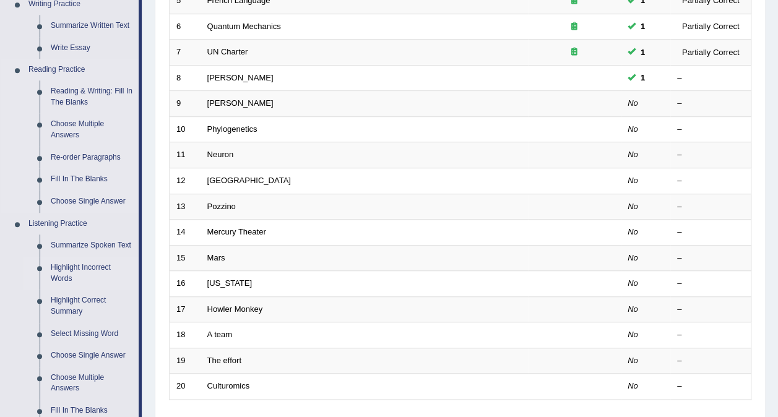
scroll to position [535, 0]
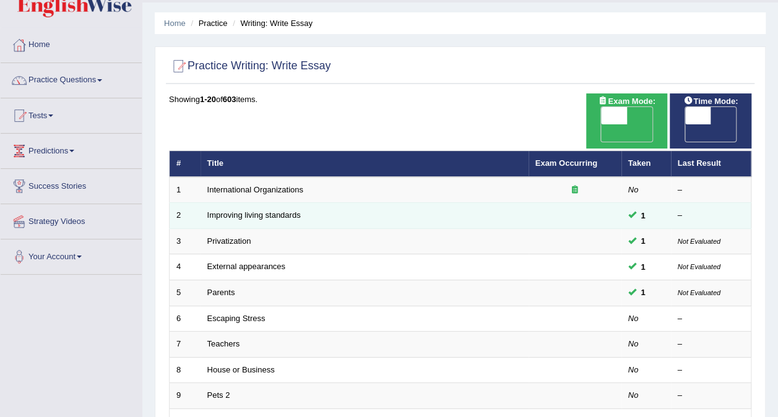
scroll to position [62, 0]
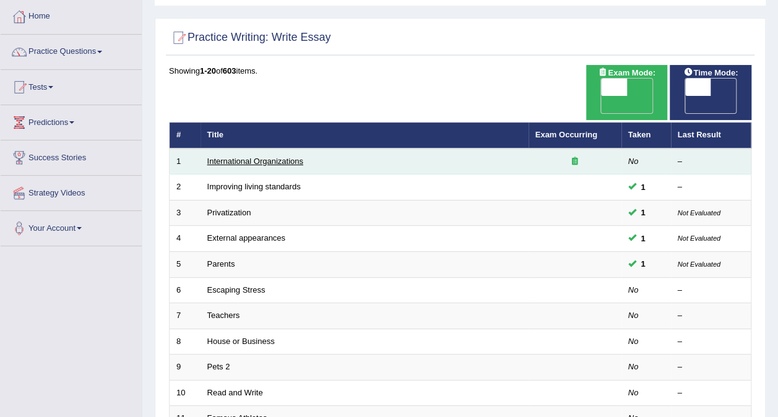
click at [281, 157] on link "International Organizations" at bounding box center [255, 161] width 96 height 9
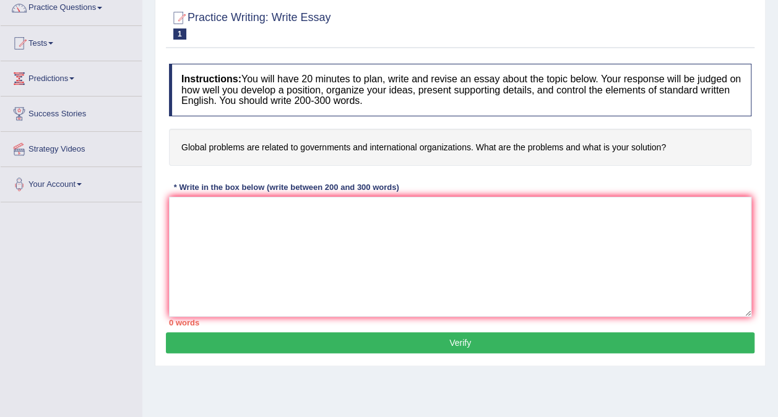
scroll to position [124, 0]
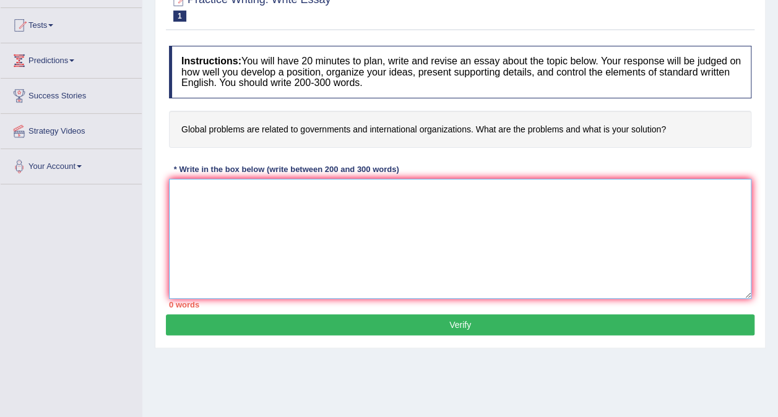
click at [394, 220] on textarea at bounding box center [460, 239] width 583 height 120
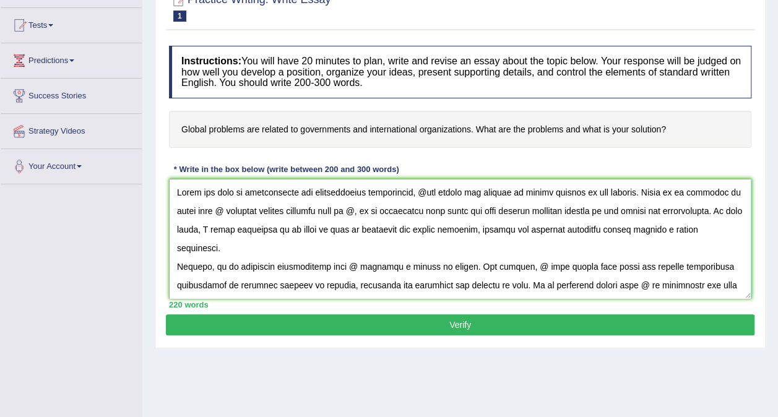
scroll to position [186, 0]
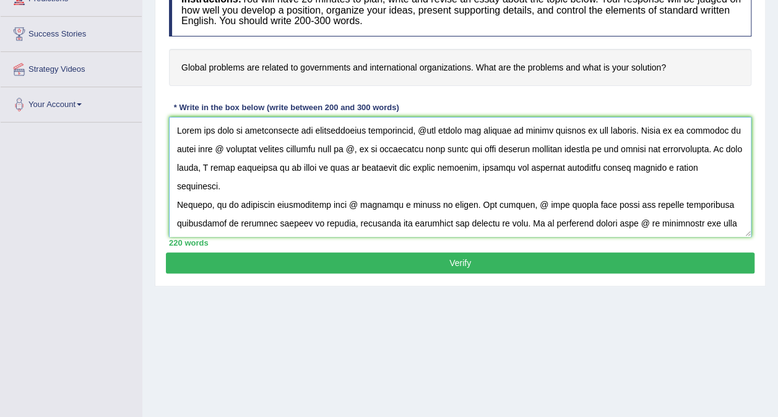
click at [421, 129] on textarea at bounding box center [460, 177] width 583 height 120
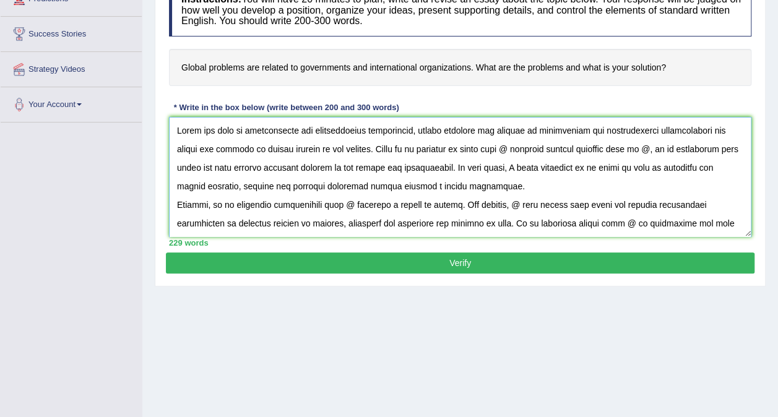
click at [726, 131] on textarea at bounding box center [460, 177] width 583 height 120
click at [518, 149] on textarea at bounding box center [460, 177] width 583 height 120
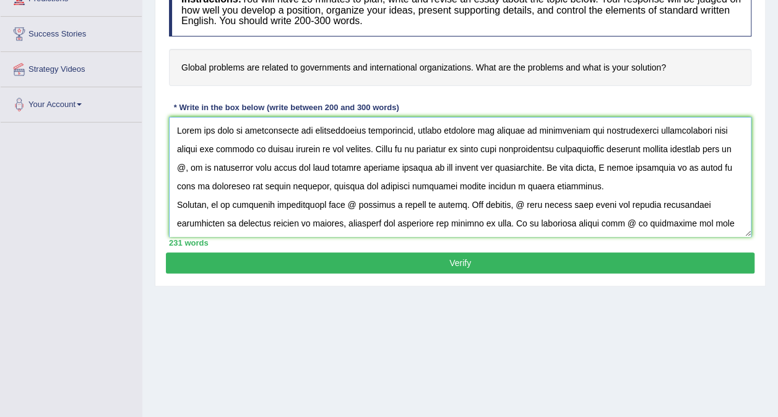
click at [643, 150] on textarea at bounding box center [460, 177] width 583 height 120
click at [196, 167] on textarea at bounding box center [460, 177] width 583 height 120
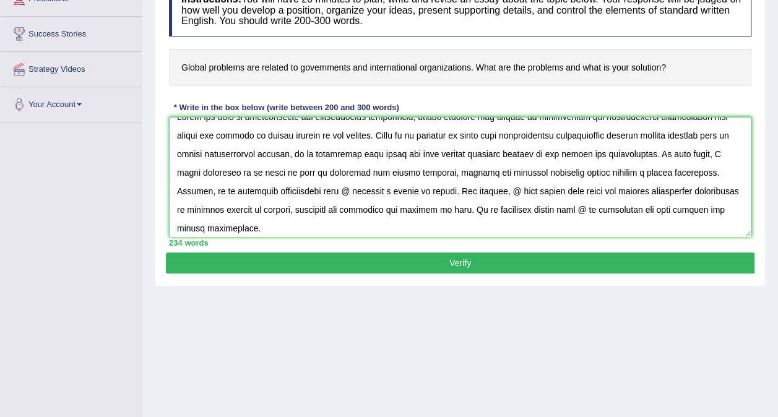
scroll to position [0, 0]
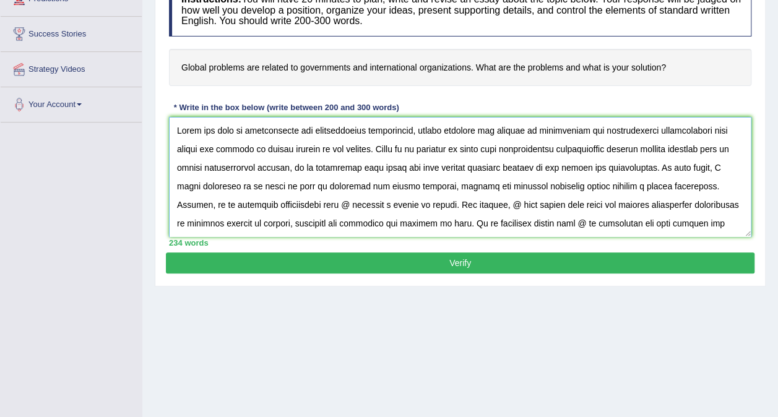
click at [339, 203] on textarea at bounding box center [460, 177] width 583 height 120
click at [412, 207] on textarea at bounding box center [460, 177] width 583 height 120
click at [546, 207] on textarea at bounding box center [460, 177] width 583 height 120
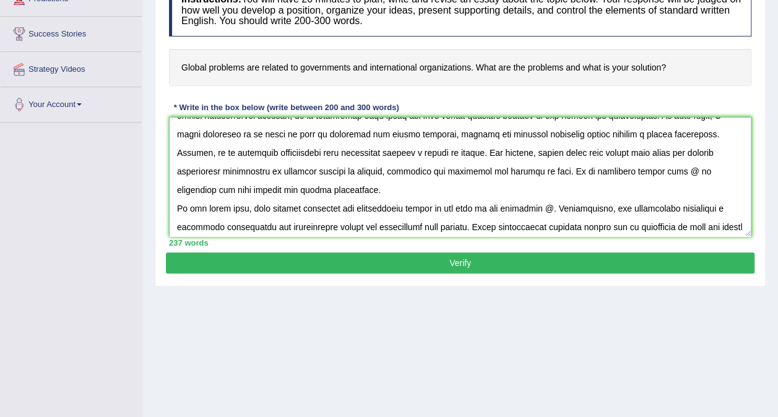
scroll to position [62, 0]
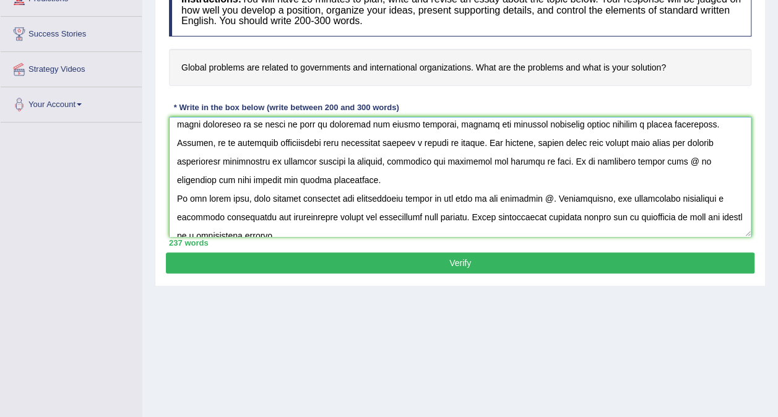
click at [695, 162] on textarea at bounding box center [460, 177] width 583 height 120
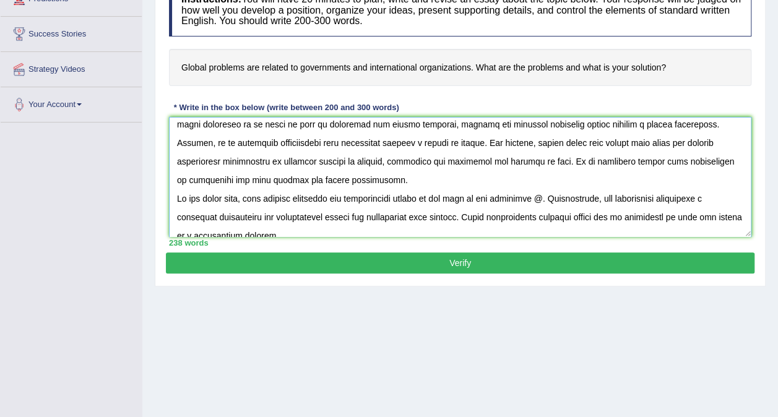
click at [235, 181] on textarea at bounding box center [460, 177] width 583 height 120
click at [342, 185] on textarea at bounding box center [460, 177] width 583 height 120
click at [556, 201] on textarea at bounding box center [460, 177] width 583 height 120
click at [663, 202] on textarea at bounding box center [460, 177] width 583 height 120
click at [664, 199] on textarea at bounding box center [460, 177] width 583 height 120
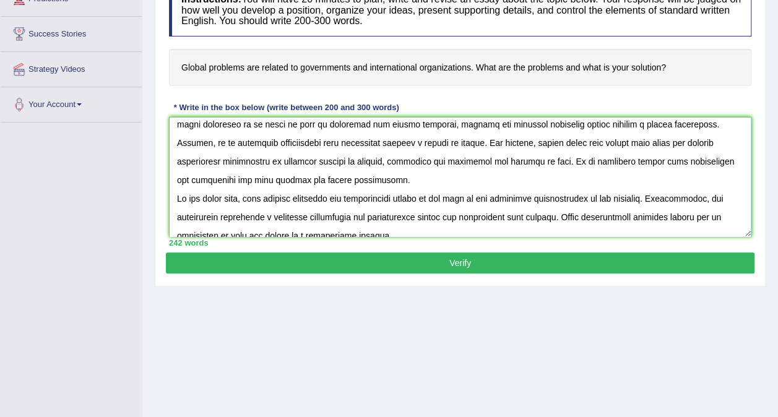
click at [660, 200] on textarea at bounding box center [460, 177] width 583 height 120
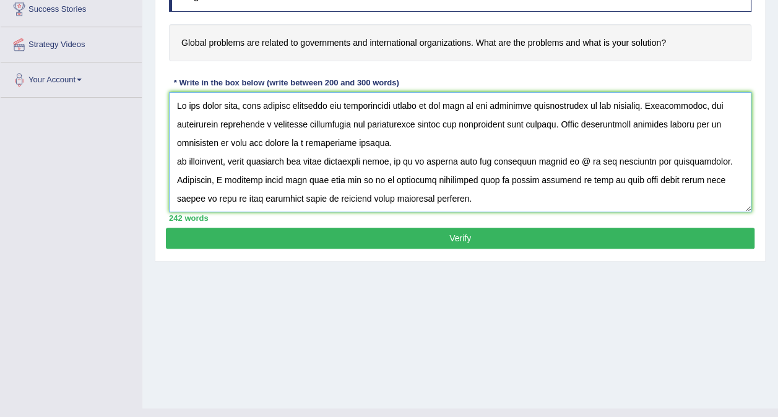
scroll to position [233, 0]
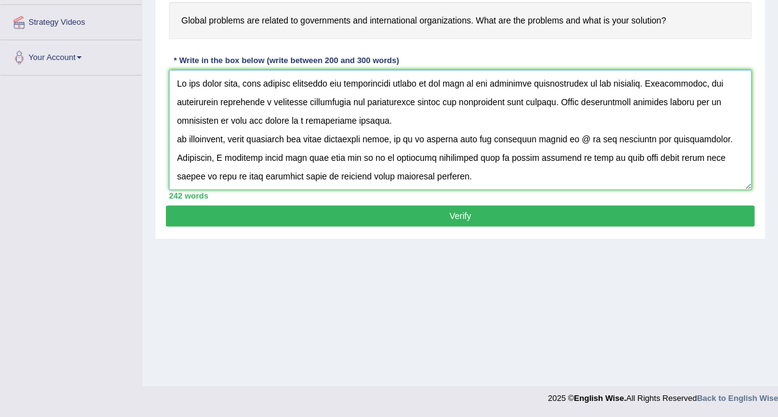
click at [574, 137] on textarea at bounding box center [460, 130] width 583 height 120
click at [588, 178] on textarea at bounding box center [460, 130] width 583 height 120
type textarea "While the rise of urbanisation and technological development, global problems a…"
click at [521, 219] on button "Verify" at bounding box center [460, 216] width 589 height 21
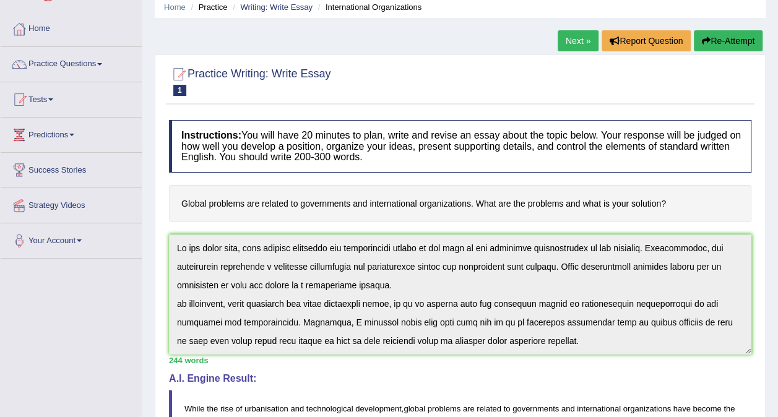
scroll to position [0, 0]
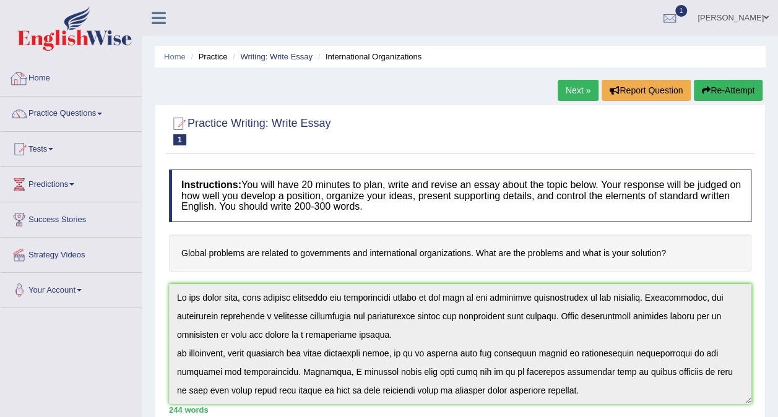
click at [50, 76] on link "Home" at bounding box center [71, 76] width 141 height 31
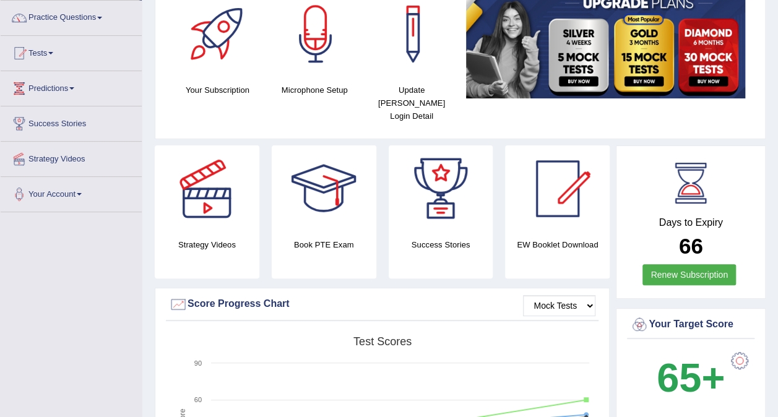
scroll to position [310, 0]
